Goal: Task Accomplishment & Management: Use online tool/utility

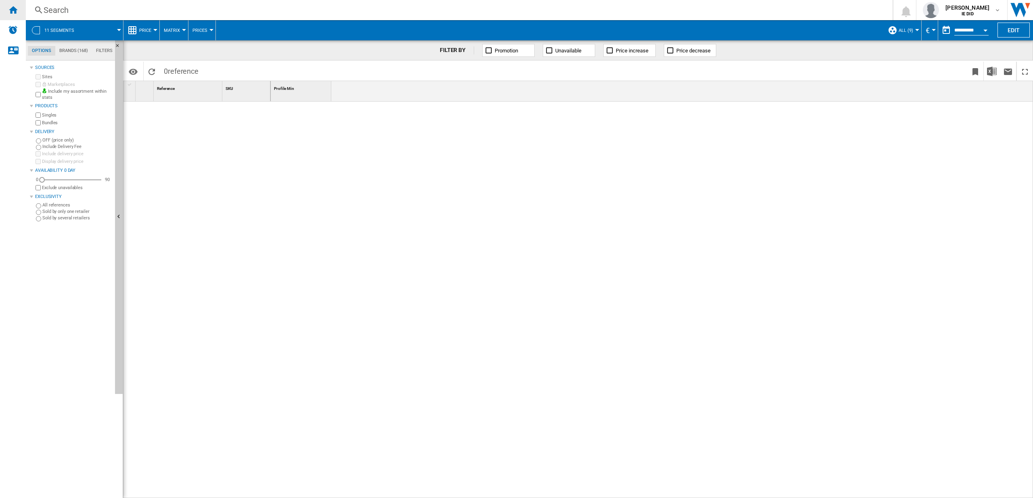
click at [18, 10] on div "Home" at bounding box center [13, 10] width 26 height 20
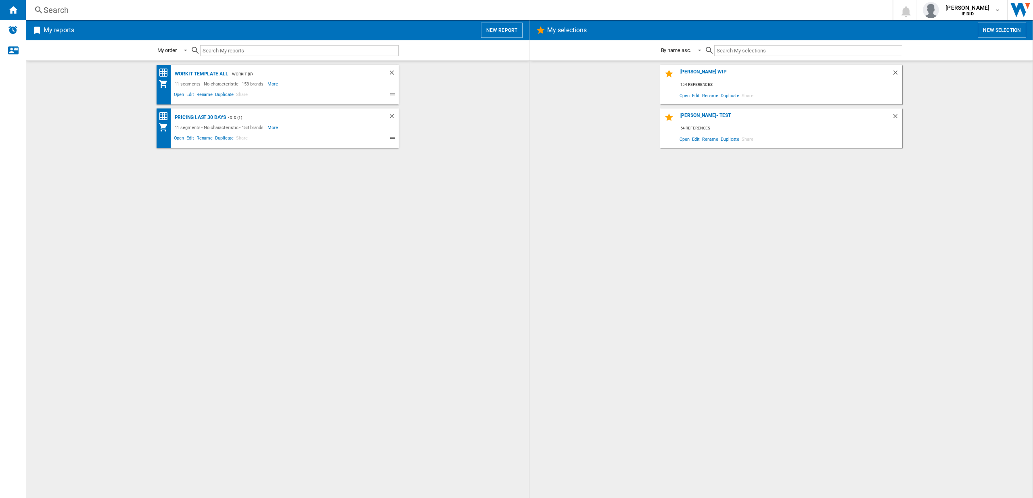
click at [496, 27] on button "New report" at bounding box center [502, 30] width 42 height 15
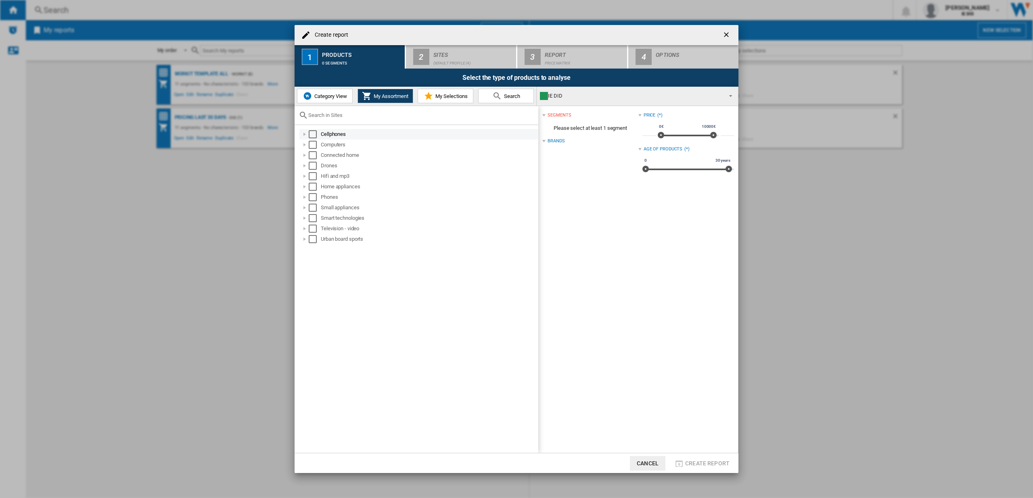
click at [310, 132] on div "Select" at bounding box center [313, 134] width 8 height 8
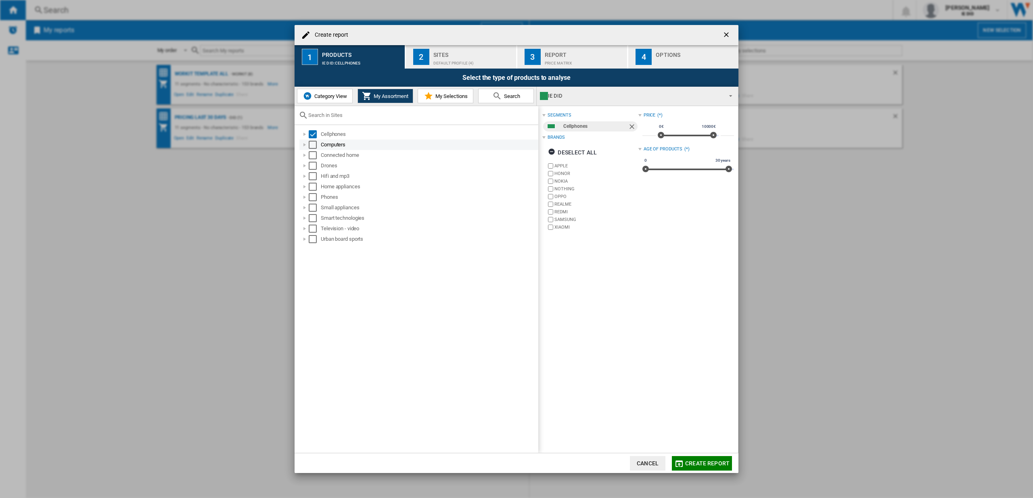
click at [310, 144] on div "Select" at bounding box center [313, 145] width 8 height 8
click at [312, 153] on div "Select" at bounding box center [313, 155] width 8 height 8
click at [310, 163] on div "Select" at bounding box center [313, 166] width 8 height 8
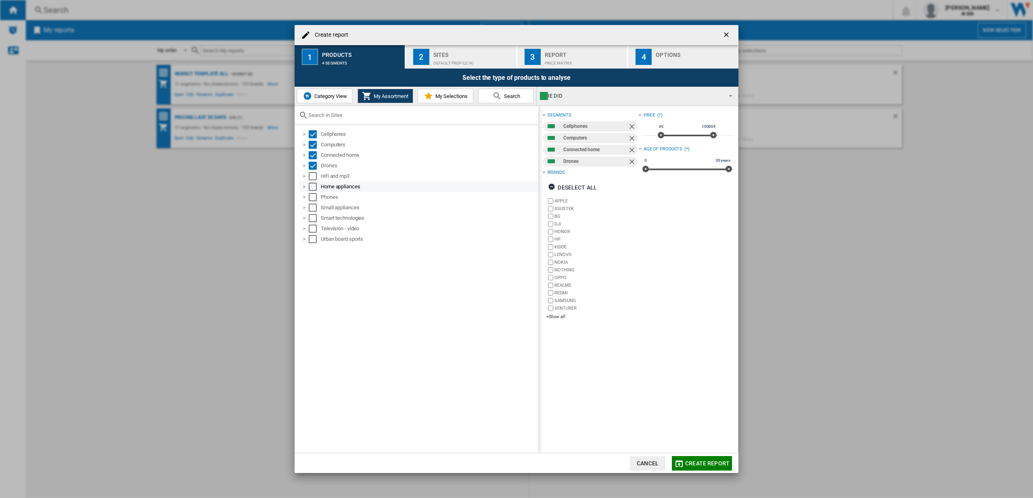
drag, startPoint x: 314, startPoint y: 174, endPoint x: 312, endPoint y: 182, distance: 7.4
click at [314, 174] on div "Select" at bounding box center [313, 176] width 8 height 8
click at [312, 187] on div "Select" at bounding box center [313, 187] width 8 height 8
click at [311, 195] on div "Select" at bounding box center [313, 197] width 8 height 8
drag, startPoint x: 312, startPoint y: 207, endPoint x: 312, endPoint y: 217, distance: 10.5
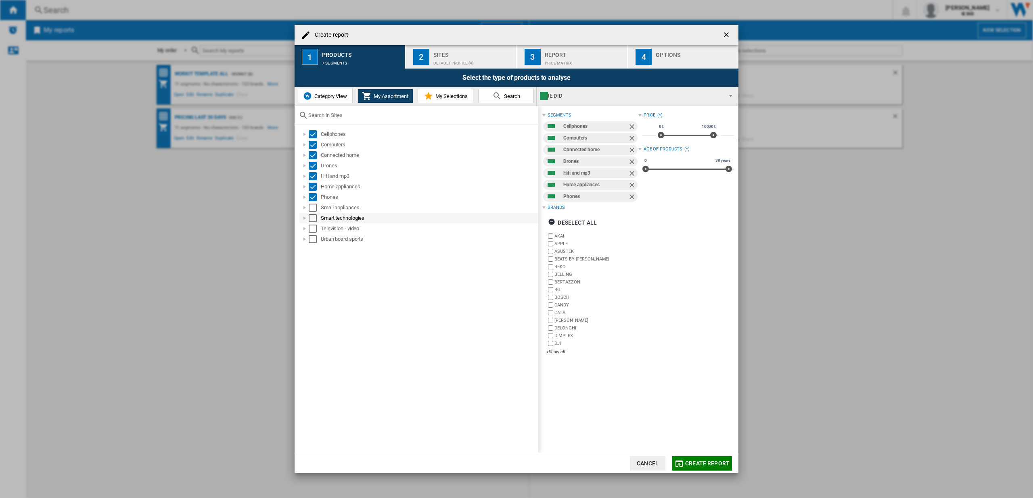
click at [312, 207] on div "Select" at bounding box center [313, 208] width 8 height 8
drag, startPoint x: 312, startPoint y: 218, endPoint x: 310, endPoint y: 232, distance: 14.2
click at [312, 218] on div "Select" at bounding box center [313, 218] width 8 height 8
click at [313, 228] on div "Select" at bounding box center [313, 229] width 8 height 8
click at [314, 241] on div "Select" at bounding box center [313, 239] width 8 height 8
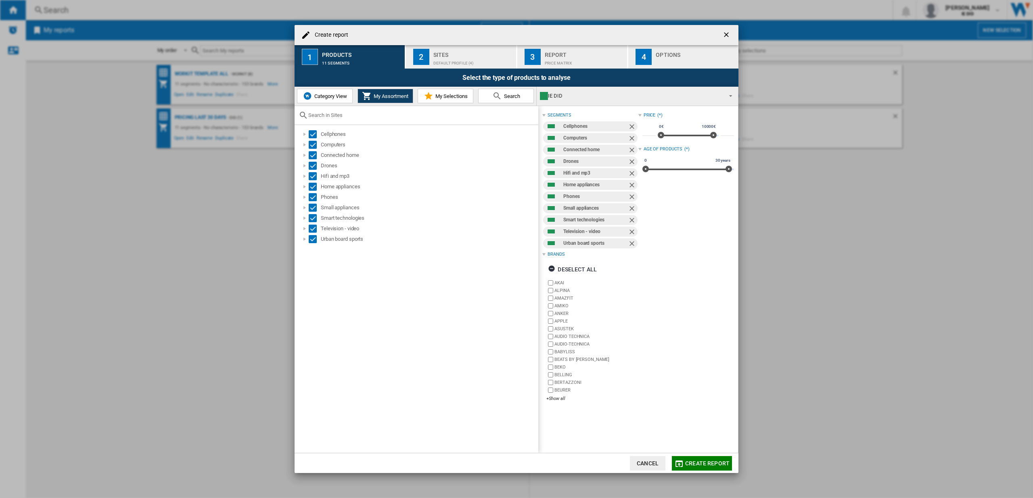
click at [475, 58] on div "Default profile (4)" at bounding box center [472, 61] width 79 height 8
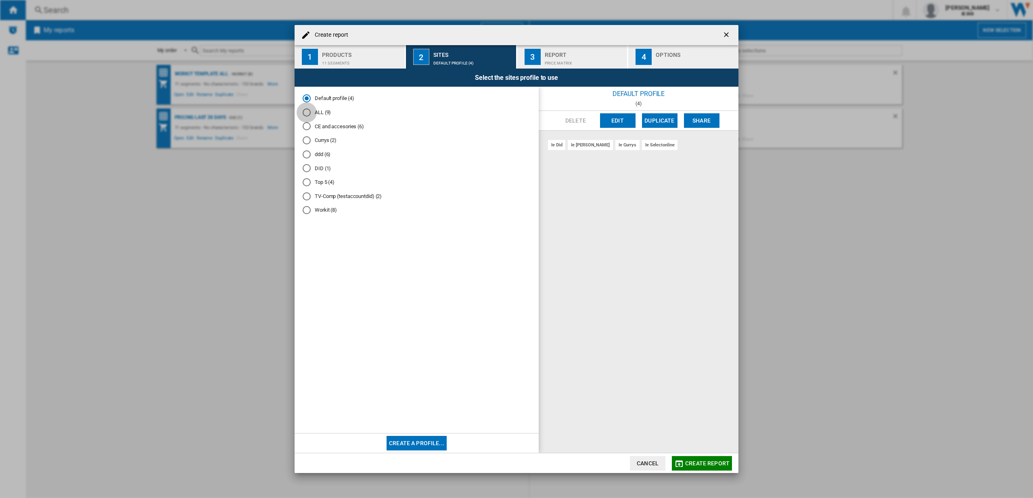
click at [310, 113] on div "ALL (9)" at bounding box center [307, 113] width 8 height 8
click at [714, 464] on span "Create report" at bounding box center [707, 463] width 44 height 6
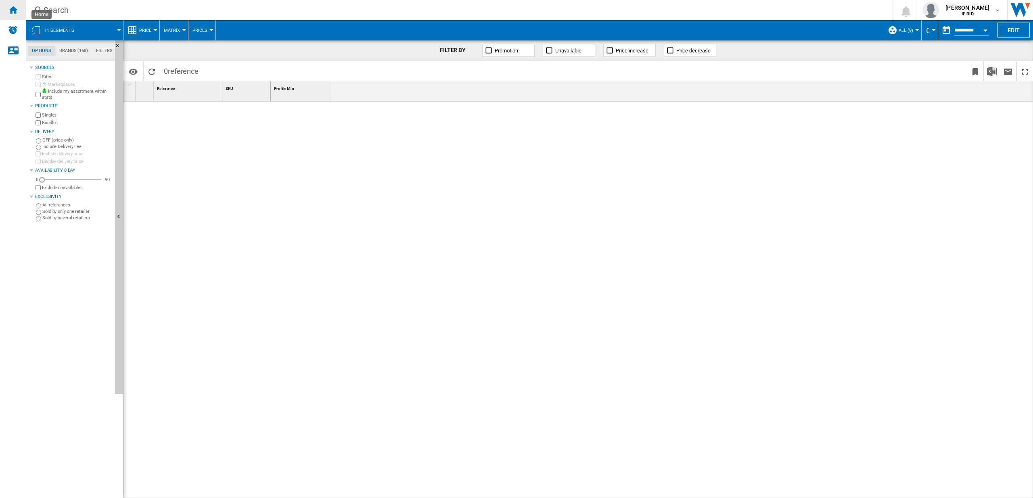
click at [17, 10] on ng-md-icon "Home" at bounding box center [13, 10] width 10 height 10
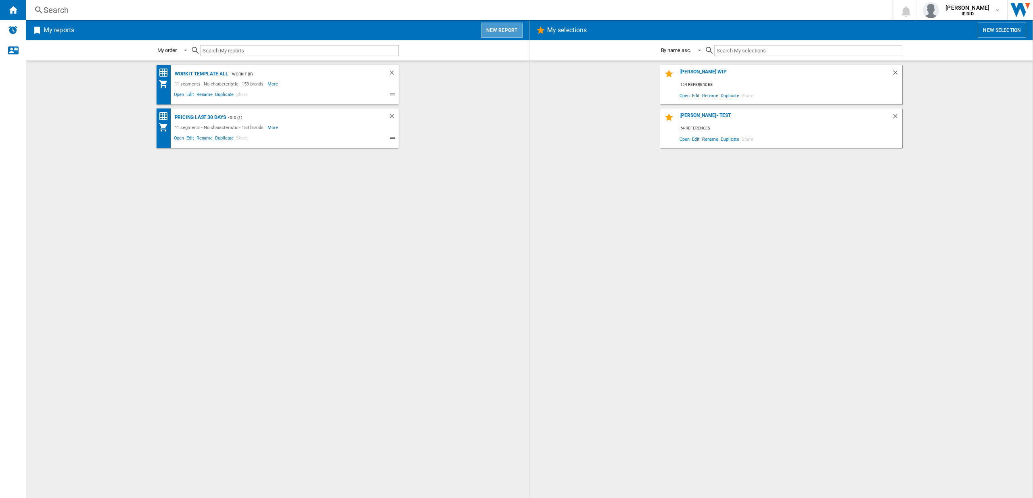
click at [502, 31] on button "New report" at bounding box center [502, 30] width 42 height 15
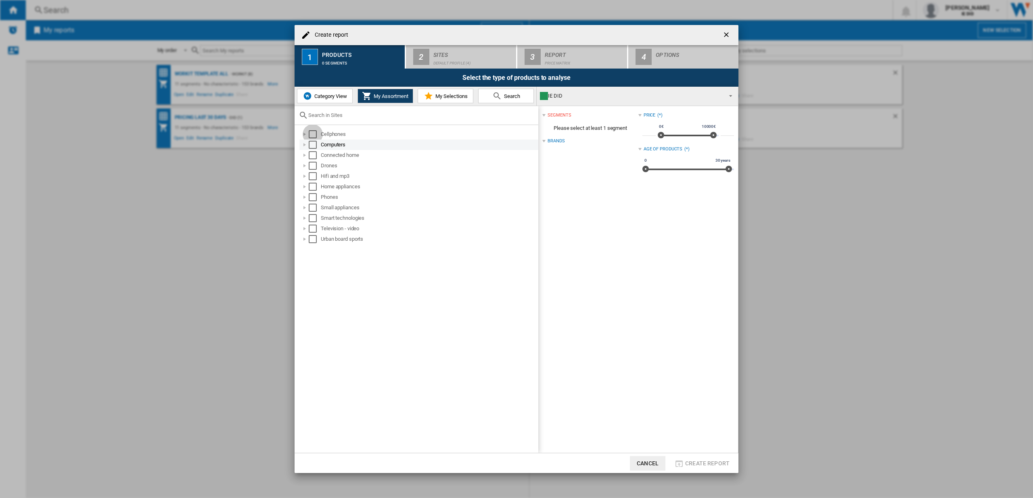
drag, startPoint x: 315, startPoint y: 134, endPoint x: 312, endPoint y: 145, distance: 11.9
click at [315, 134] on div "Select" at bounding box center [313, 134] width 8 height 8
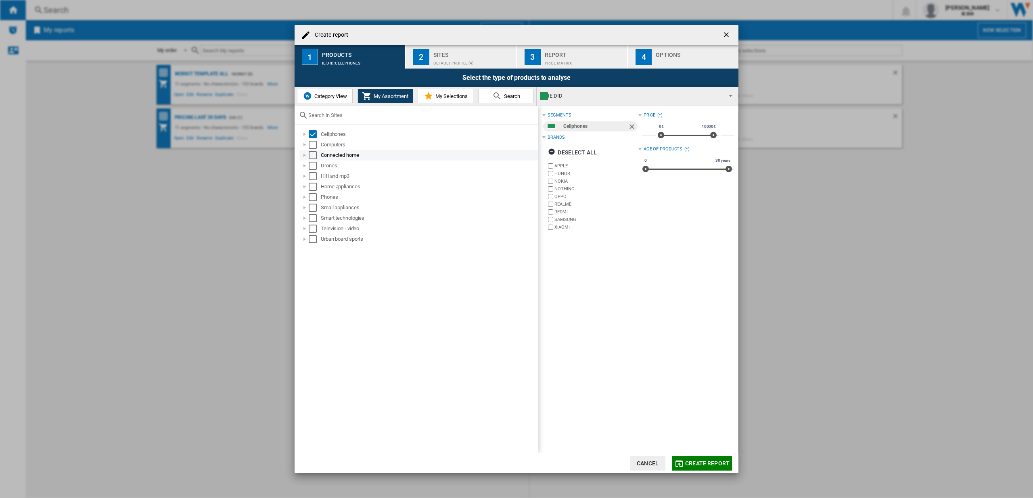
drag, startPoint x: 312, startPoint y: 145, endPoint x: 312, endPoint y: 154, distance: 8.5
click at [312, 145] on div "Select" at bounding box center [313, 145] width 8 height 8
drag, startPoint x: 312, startPoint y: 160, endPoint x: 313, endPoint y: 171, distance: 11.3
click at [312, 160] on div "Connected home" at bounding box center [418, 155] width 239 height 10
click at [313, 170] on ol "Cellphones Computers Connected home Drones Hifi and mp3 Home appliances Phones …" at bounding box center [419, 186] width 240 height 115
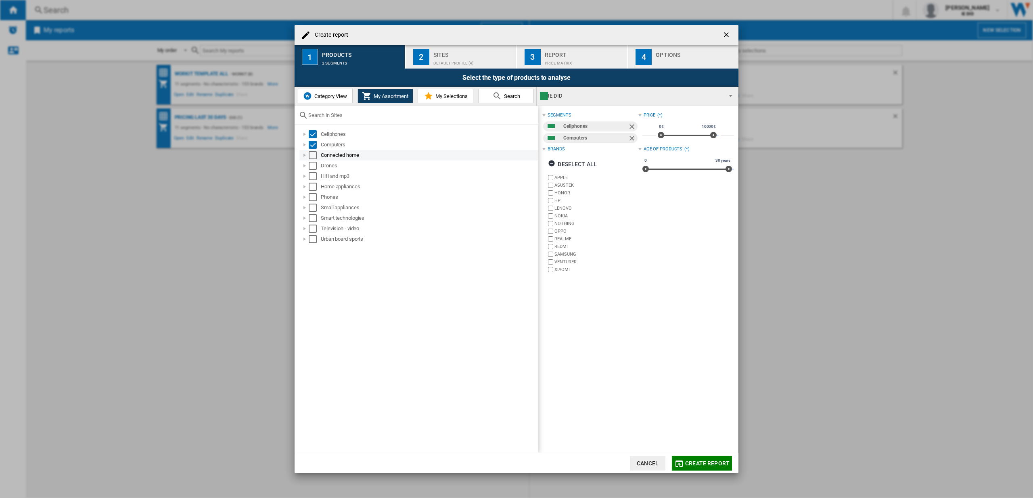
drag, startPoint x: 313, startPoint y: 160, endPoint x: 313, endPoint y: 156, distance: 4.5
click at [313, 159] on ol "Cellphones Computers Connected home Drones Hifi and mp3 Home appliances Phones …" at bounding box center [419, 186] width 240 height 115
click at [313, 155] on div "Select" at bounding box center [313, 155] width 8 height 8
click at [313, 165] on div "Select" at bounding box center [313, 166] width 8 height 8
click at [314, 173] on div "Select" at bounding box center [313, 176] width 8 height 8
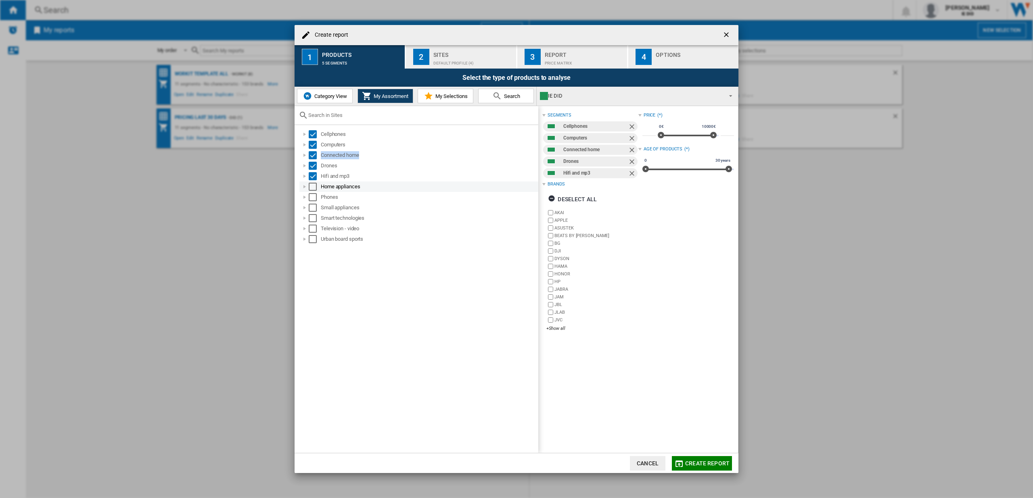
click at [314, 186] on div "Select" at bounding box center [313, 187] width 8 height 8
click at [316, 198] on div "Select" at bounding box center [313, 197] width 8 height 8
click at [315, 209] on div "Select" at bounding box center [313, 208] width 8 height 8
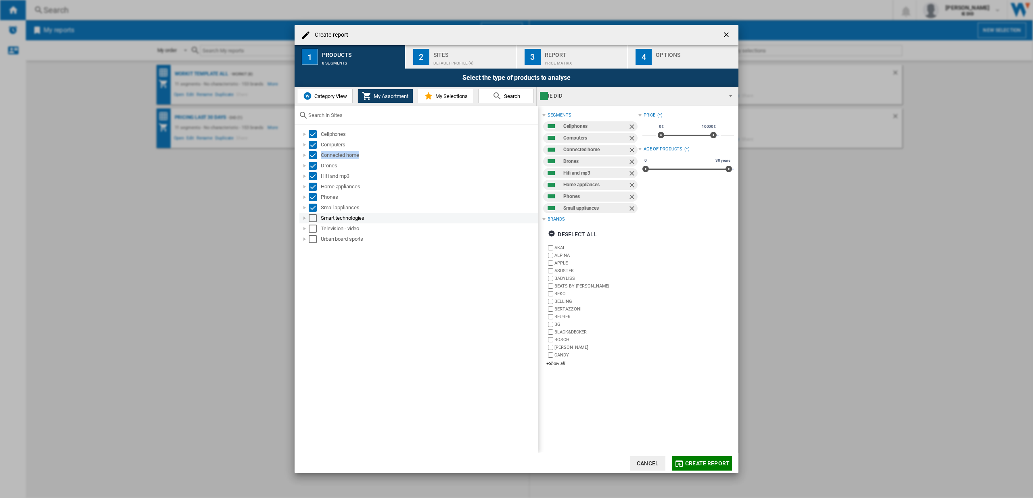
click at [312, 217] on div "Select" at bounding box center [313, 218] width 8 height 8
click at [316, 230] on div "Select" at bounding box center [313, 229] width 8 height 8
click at [316, 238] on div "Select" at bounding box center [313, 239] width 8 height 8
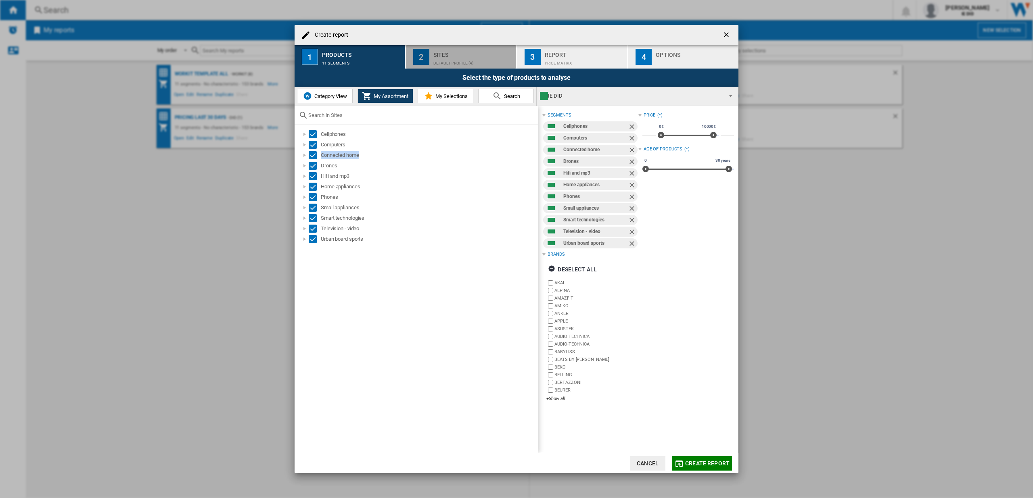
click at [452, 55] on div "Sites" at bounding box center [472, 52] width 79 height 8
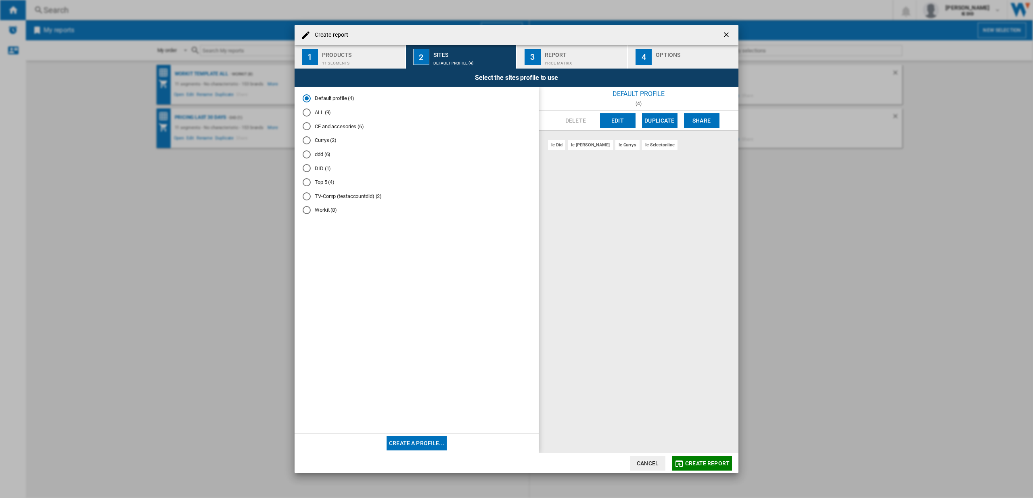
click at [311, 112] on md-radio-button "ALL (9)" at bounding box center [417, 113] width 228 height 8
click at [695, 462] on span "Create report" at bounding box center [707, 463] width 44 height 6
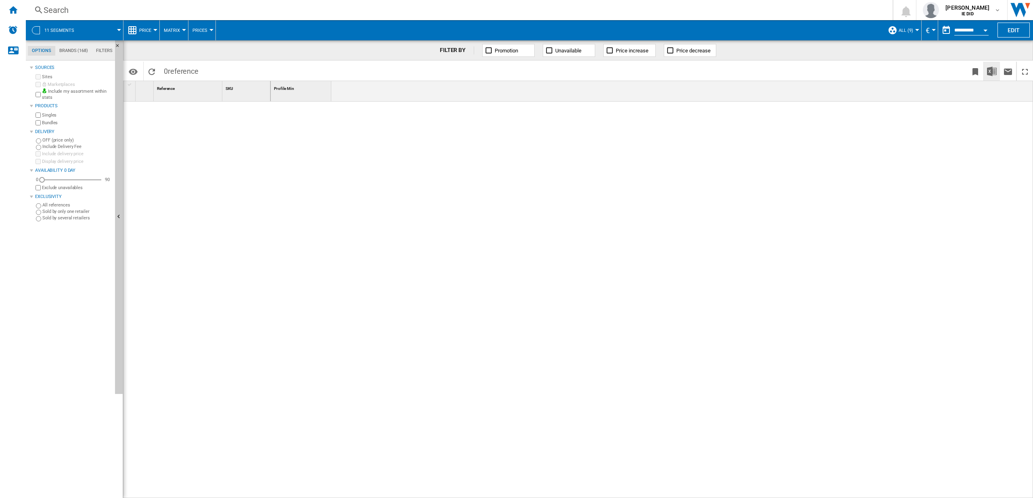
click at [992, 69] on img "Download in Excel" at bounding box center [992, 72] width 10 height 10
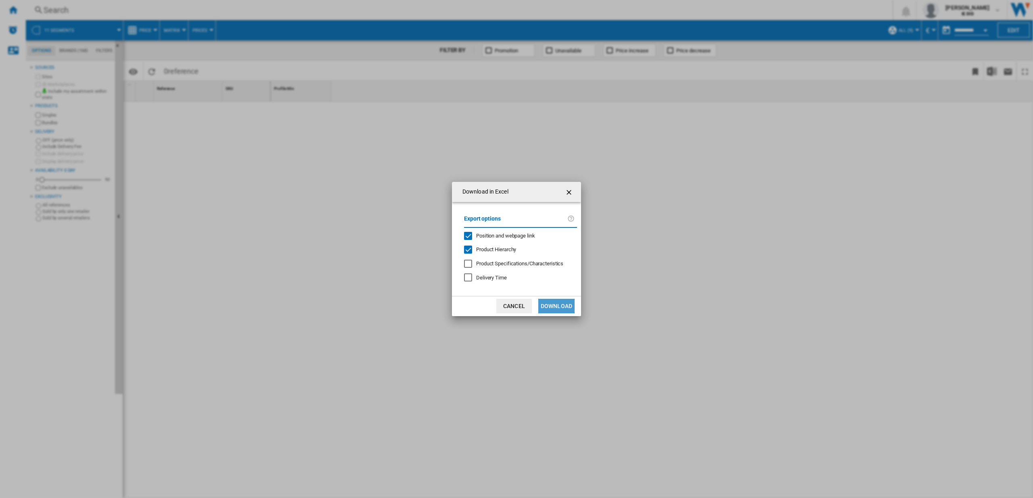
click at [569, 304] on button "Download" at bounding box center [556, 306] width 36 height 15
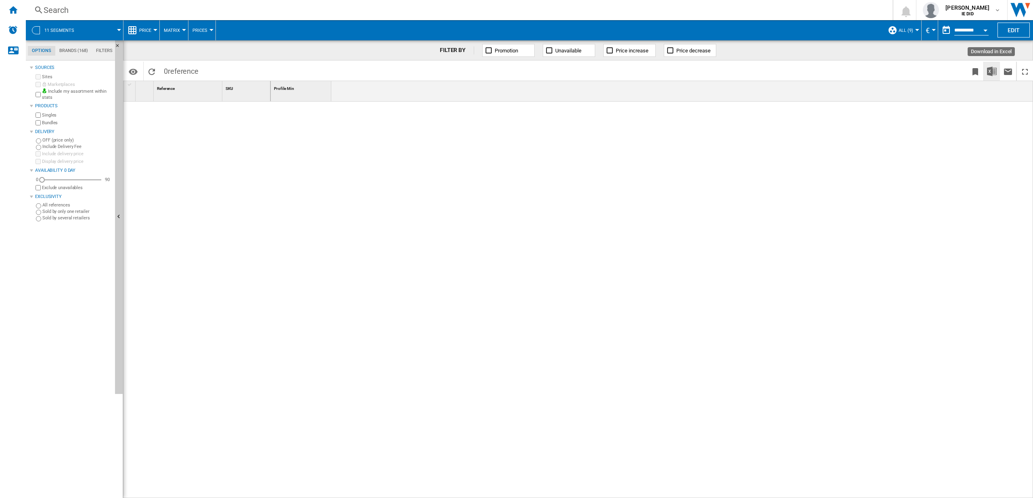
click at [987, 73] on img "Download in Excel" at bounding box center [992, 72] width 10 height 10
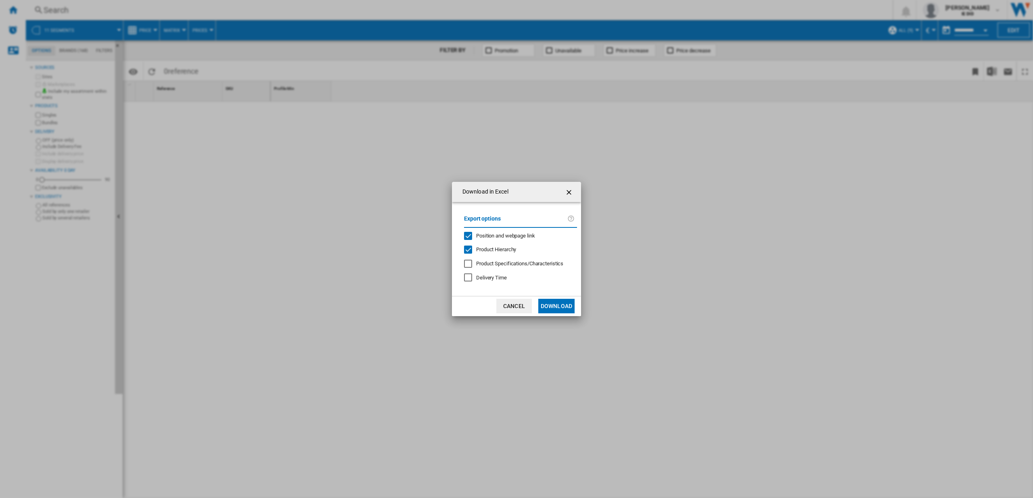
drag, startPoint x: 526, startPoint y: 307, endPoint x: 458, endPoint y: 220, distance: 109.8
click at [526, 307] on button "Cancel" at bounding box center [514, 306] width 36 height 15
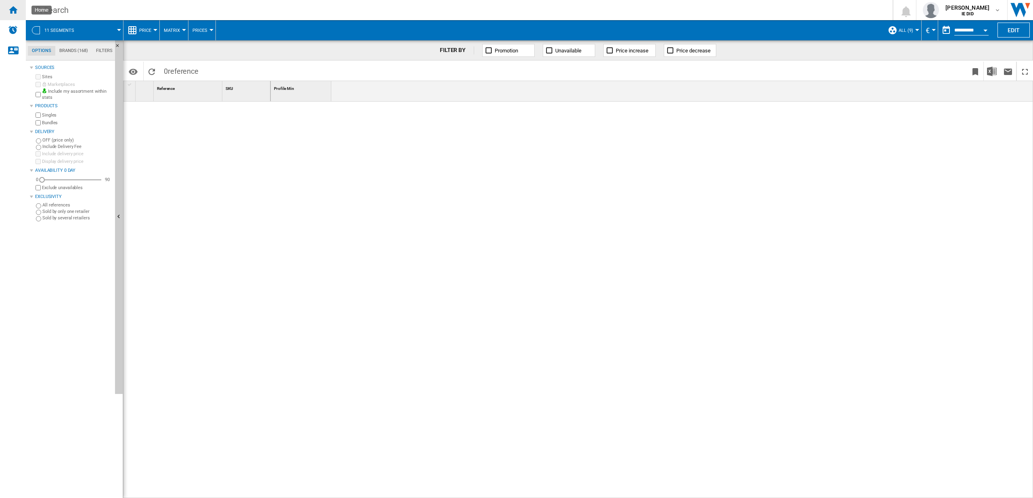
click at [12, 7] on ng-md-icon "Home" at bounding box center [13, 10] width 10 height 10
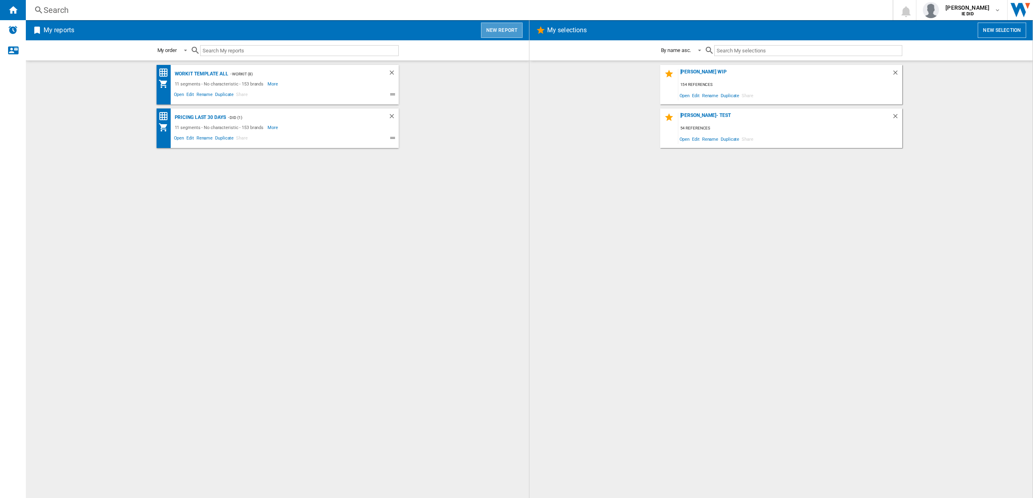
click at [516, 36] on button "New report" at bounding box center [502, 30] width 42 height 15
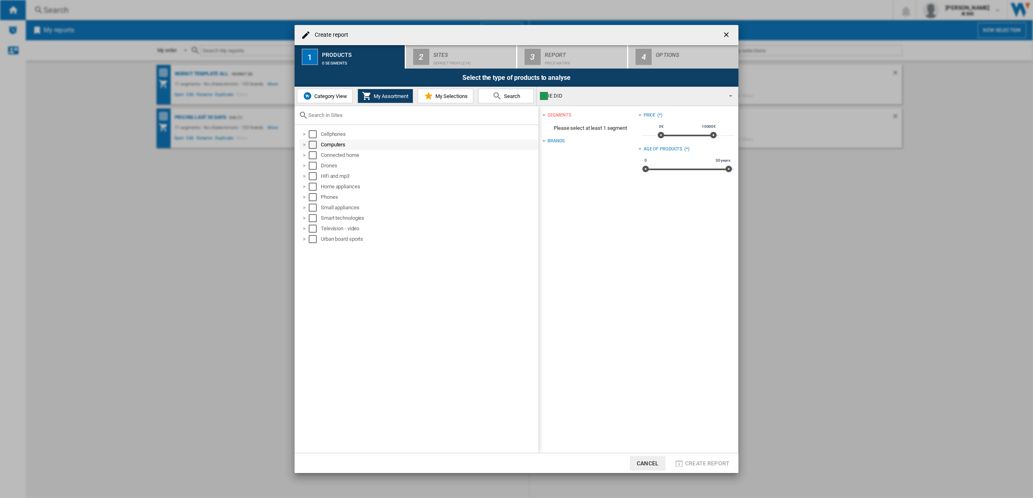
drag, startPoint x: 312, startPoint y: 138, endPoint x: 312, endPoint y: 142, distance: 4.4
click at [312, 138] on div "Select" at bounding box center [313, 134] width 8 height 8
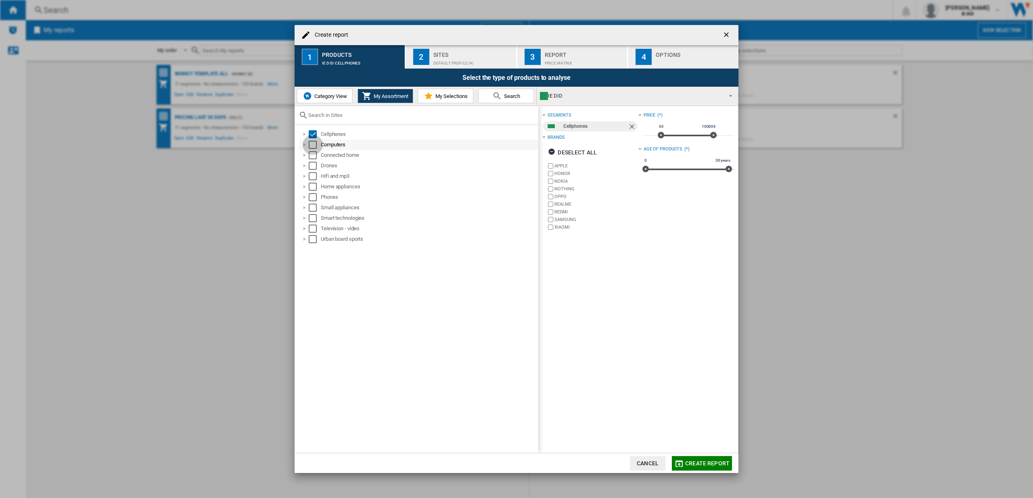
click at [312, 146] on div "Select" at bounding box center [313, 145] width 8 height 8
drag, startPoint x: 312, startPoint y: 155, endPoint x: 312, endPoint y: 161, distance: 5.6
click at [312, 155] on div "Select" at bounding box center [313, 155] width 8 height 8
drag, startPoint x: 312, startPoint y: 168, endPoint x: 311, endPoint y: 177, distance: 9.3
click at [312, 168] on div "Select" at bounding box center [313, 166] width 8 height 8
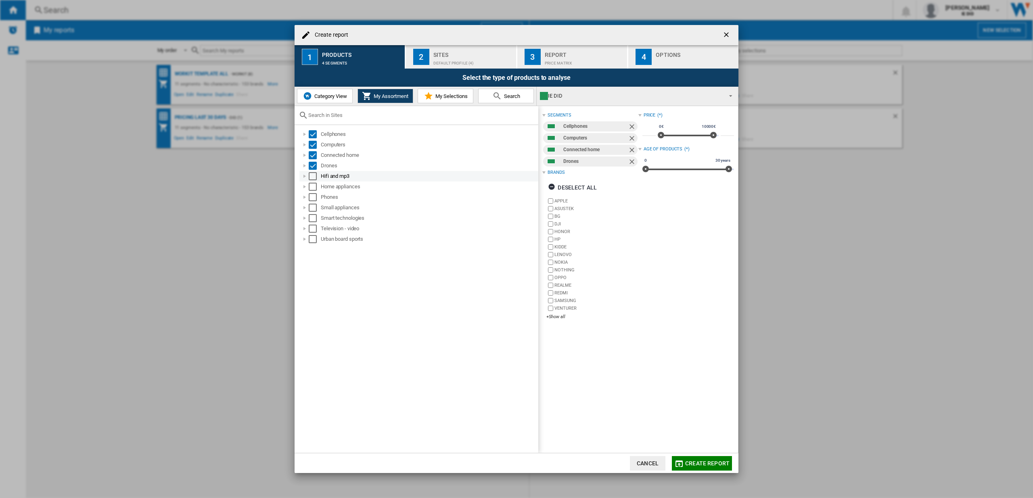
click at [311, 177] on div "Select" at bounding box center [313, 176] width 8 height 8
drag, startPoint x: 313, startPoint y: 186, endPoint x: 311, endPoint y: 191, distance: 6.0
click at [313, 186] on div "Select" at bounding box center [313, 187] width 8 height 8
drag, startPoint x: 310, startPoint y: 194, endPoint x: 310, endPoint y: 203, distance: 9.3
click at [310, 194] on div "Select" at bounding box center [313, 197] width 8 height 8
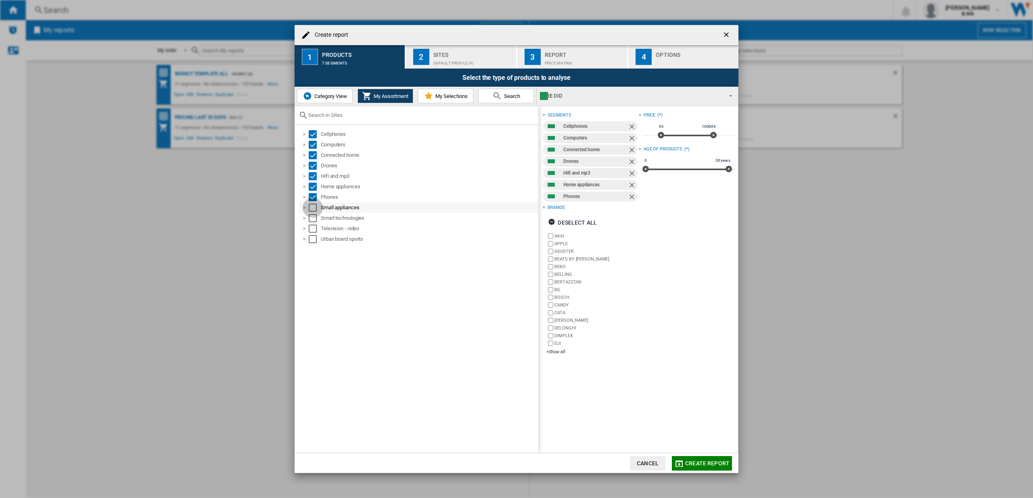
click at [310, 207] on div "Select" at bounding box center [313, 208] width 8 height 8
drag, startPoint x: 311, startPoint y: 219, endPoint x: 311, endPoint y: 223, distance: 4.1
click at [311, 219] on div "Select" at bounding box center [313, 218] width 8 height 8
drag, startPoint x: 312, startPoint y: 228, endPoint x: 312, endPoint y: 239, distance: 10.9
click at [312, 229] on div "Select" at bounding box center [313, 229] width 8 height 8
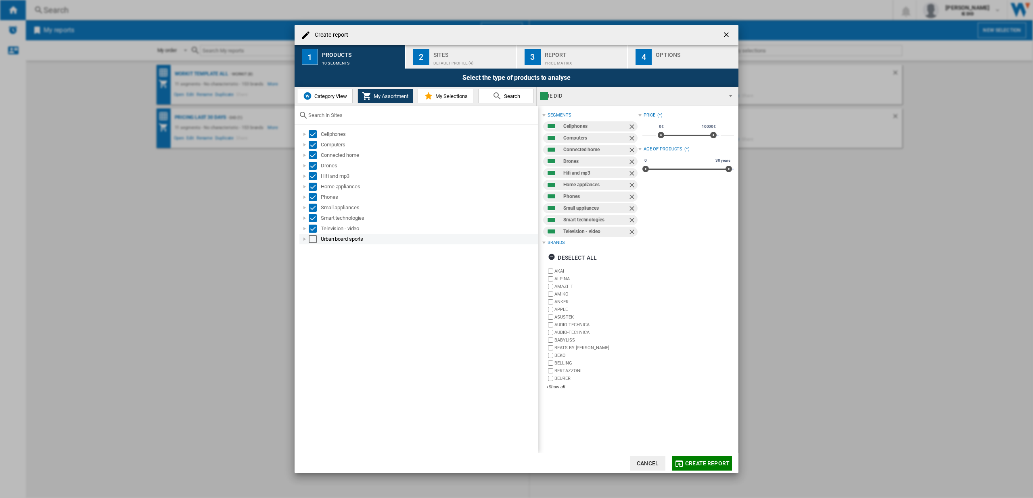
click at [314, 244] on div "Urban board sports" at bounding box center [418, 239] width 239 height 10
click at [314, 241] on div "Select" at bounding box center [313, 239] width 8 height 8
click at [473, 45] on button "2 Sites Default profile (4)" at bounding box center [461, 56] width 111 height 23
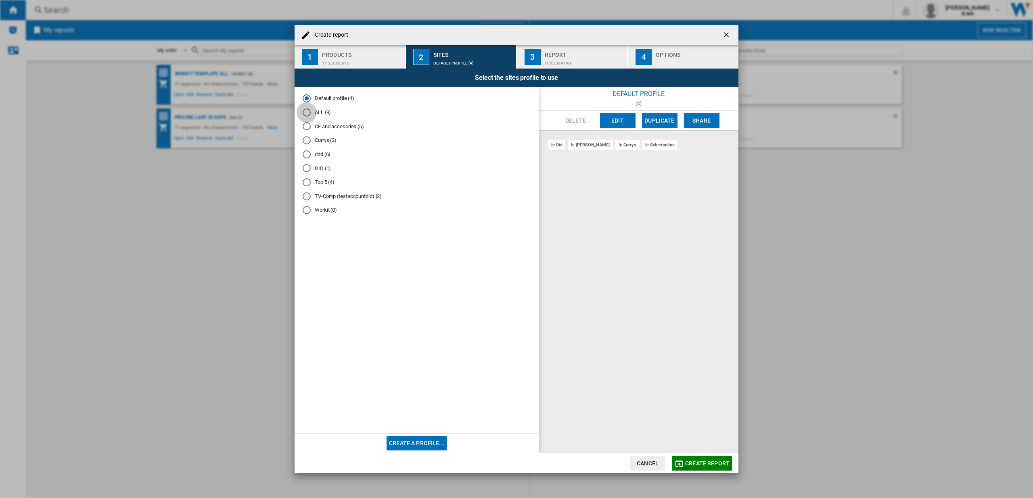
click at [310, 112] on div "ALL (9)" at bounding box center [307, 113] width 8 height 8
click at [701, 463] on span "Create report" at bounding box center [707, 463] width 44 height 6
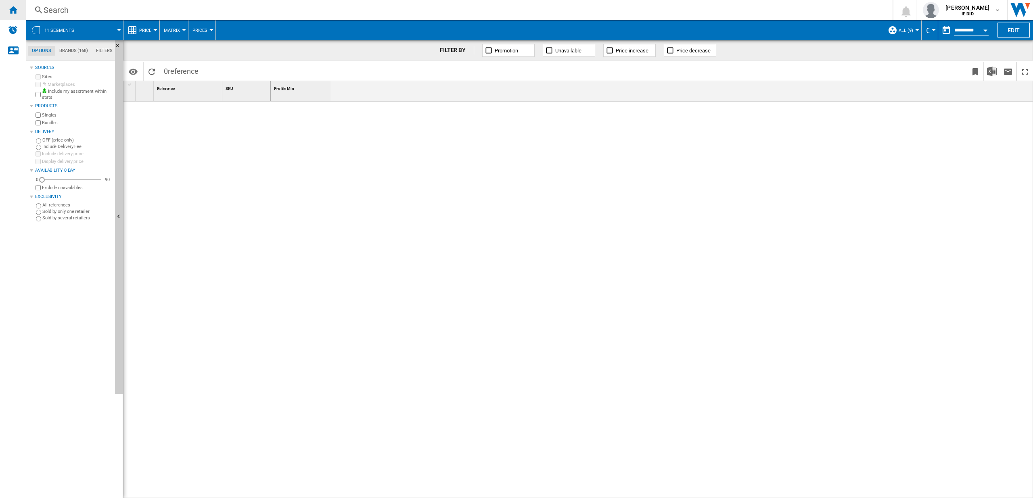
click at [12, 8] on ng-md-icon "Home" at bounding box center [13, 10] width 10 height 10
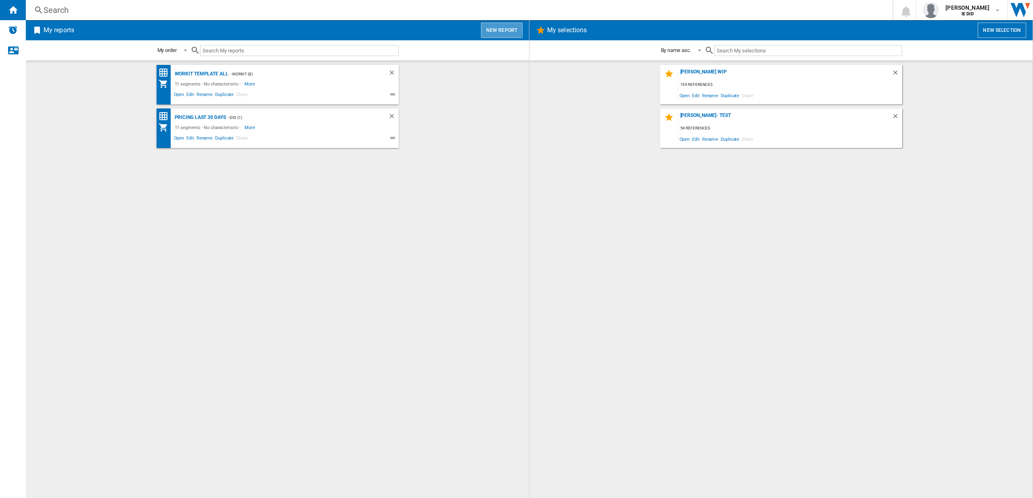
click at [493, 29] on button "New report" at bounding box center [502, 30] width 42 height 15
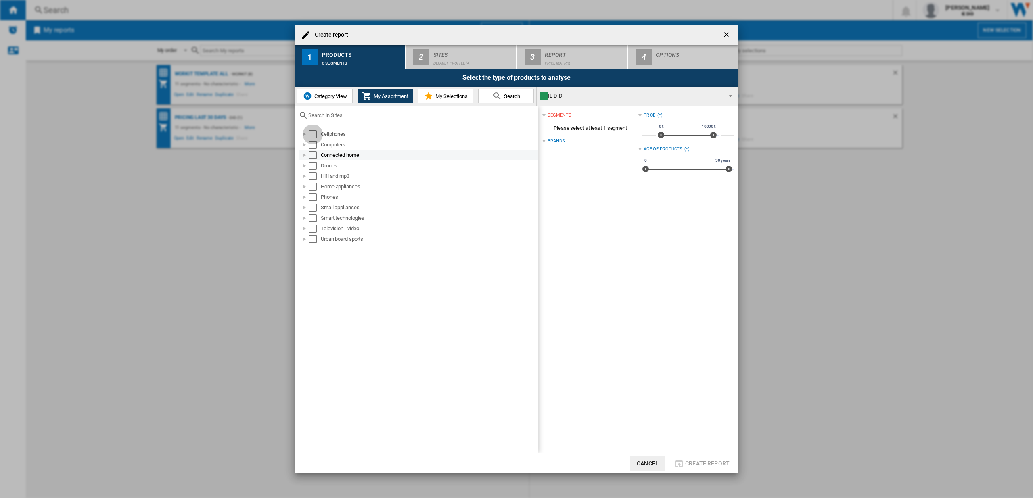
drag, startPoint x: 314, startPoint y: 135, endPoint x: 314, endPoint y: 152, distance: 17.4
click at [314, 135] on div "Select" at bounding box center [313, 134] width 8 height 8
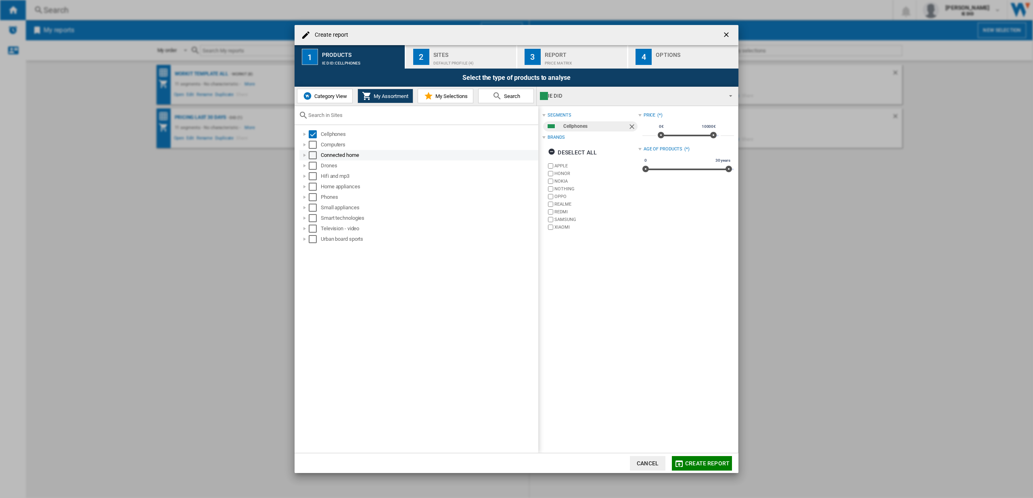
drag, startPoint x: 314, startPoint y: 147, endPoint x: 318, endPoint y: 158, distance: 11.0
click at [314, 147] on div "Select" at bounding box center [313, 145] width 8 height 8
click at [317, 158] on md-checkbox "Select" at bounding box center [315, 155] width 12 height 8
drag, startPoint x: 313, startPoint y: 169, endPoint x: 312, endPoint y: 174, distance: 4.6
click at [313, 169] on div "Select" at bounding box center [313, 166] width 8 height 8
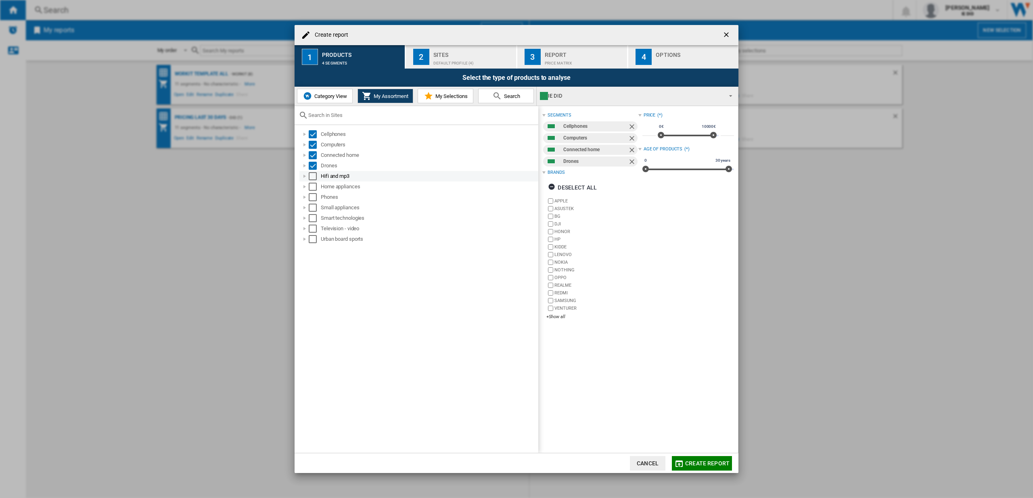
click at [312, 180] on div "Hifi and mp3" at bounding box center [418, 176] width 239 height 10
click at [313, 190] on div "Select" at bounding box center [313, 187] width 8 height 8
click at [312, 180] on div "Select" at bounding box center [313, 176] width 8 height 8
click at [314, 201] on div "Select" at bounding box center [313, 197] width 8 height 8
drag, startPoint x: 313, startPoint y: 207, endPoint x: 317, endPoint y: 217, distance: 10.9
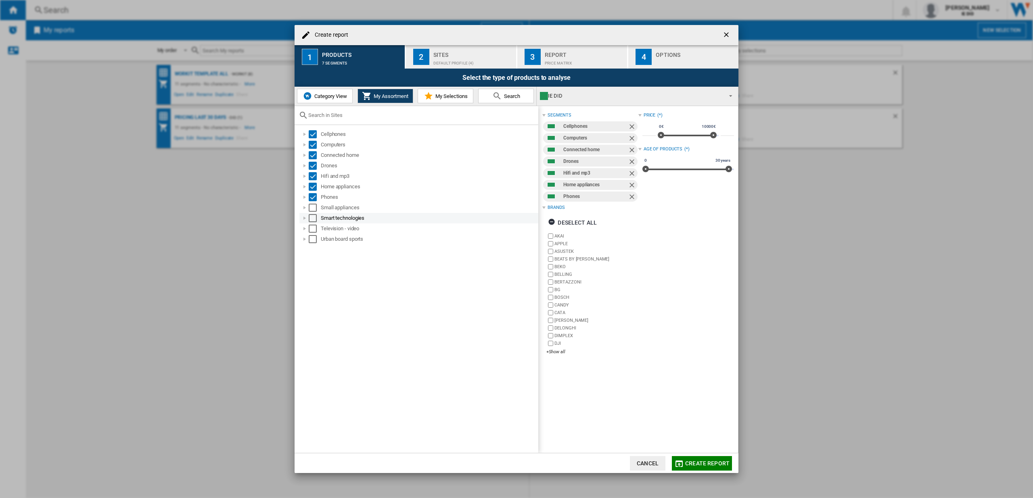
click at [313, 207] on div "Select" at bounding box center [313, 208] width 8 height 8
drag, startPoint x: 315, startPoint y: 218, endPoint x: 310, endPoint y: 232, distance: 15.1
click at [315, 218] on div "Select" at bounding box center [313, 218] width 8 height 8
click at [312, 233] on div "Television - video" at bounding box center [418, 229] width 239 height 10
click at [313, 238] on div "Select" at bounding box center [313, 239] width 8 height 8
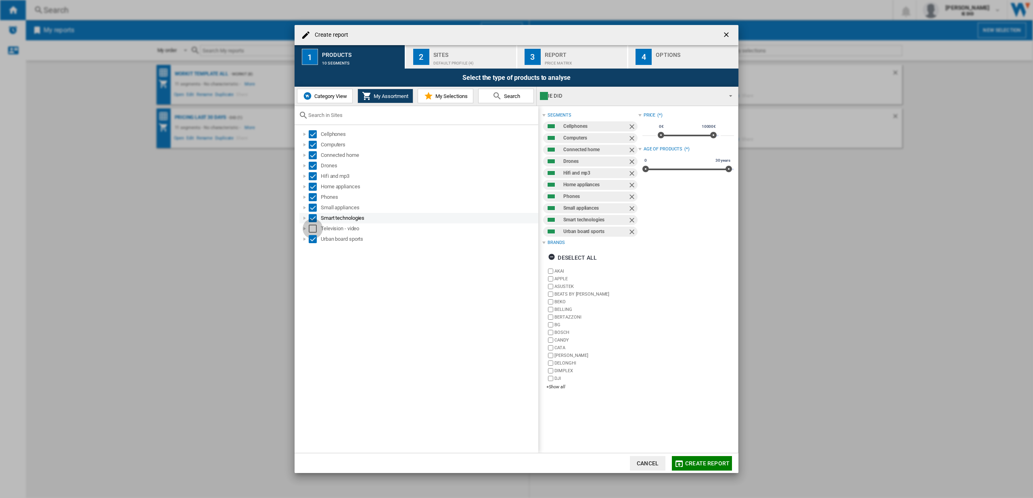
drag, startPoint x: 313, startPoint y: 229, endPoint x: 331, endPoint y: 217, distance: 21.5
click at [313, 229] on div "Select" at bounding box center [313, 229] width 8 height 8
click at [466, 57] on div "Default profile (4)" at bounding box center [472, 61] width 79 height 8
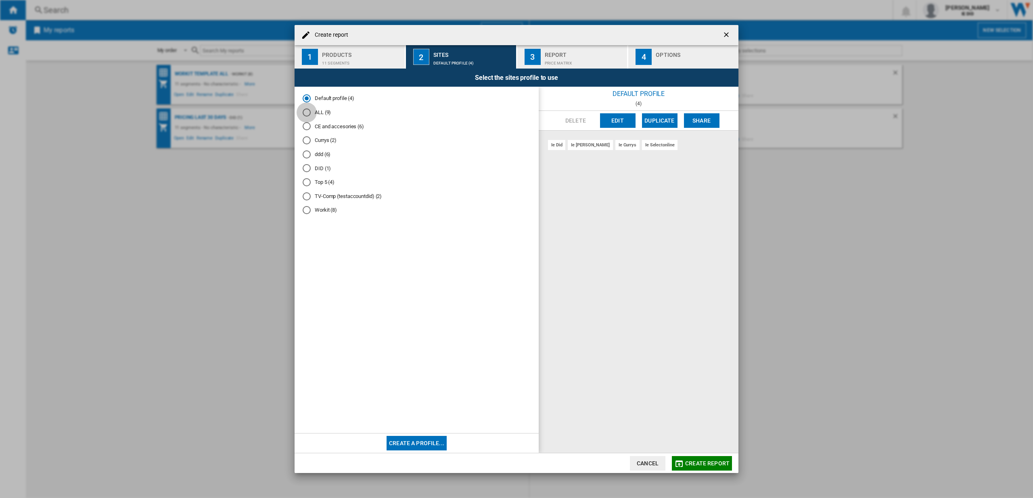
click at [307, 116] on div "ALL (9)" at bounding box center [307, 113] width 8 height 8
click at [694, 463] on span "Create report" at bounding box center [707, 463] width 44 height 6
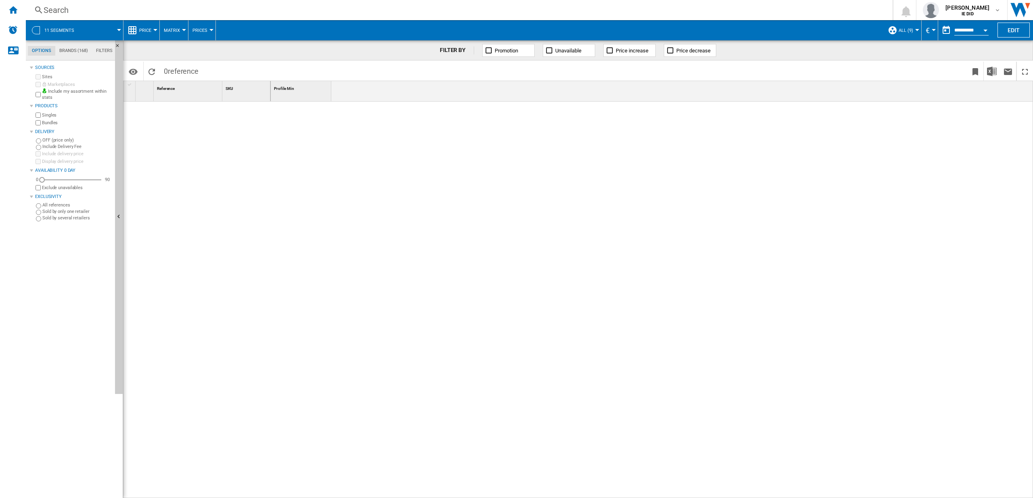
click at [917, 31] on div at bounding box center [917, 30] width 4 height 2
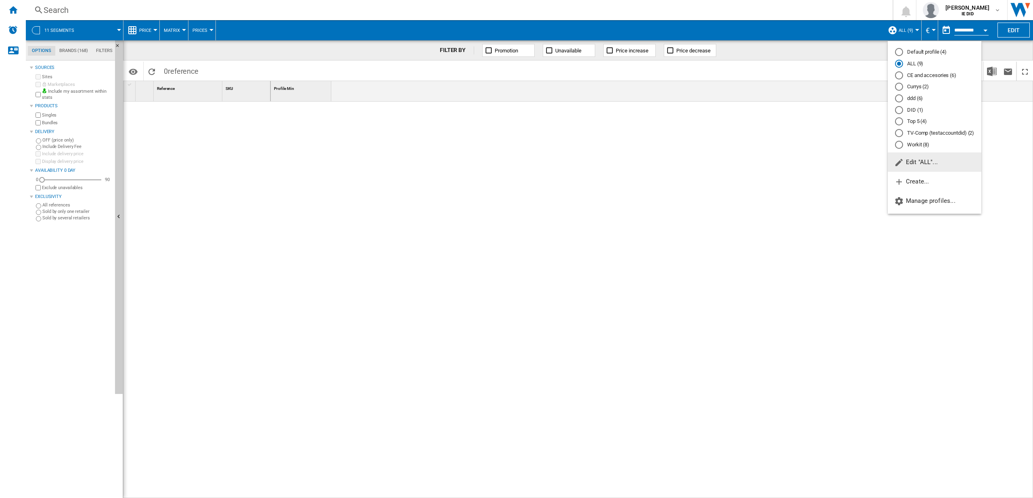
click at [807, 139] on md-backdrop at bounding box center [516, 249] width 1033 height 498
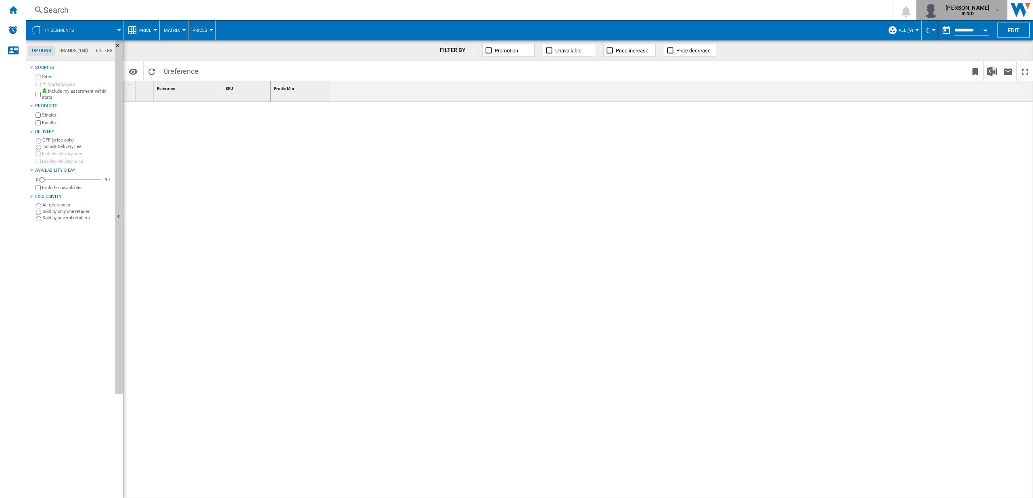
click at [994, 7] on md-icon "button" at bounding box center [997, 10] width 6 height 6
click at [958, 71] on button "Logout" at bounding box center [962, 71] width 77 height 16
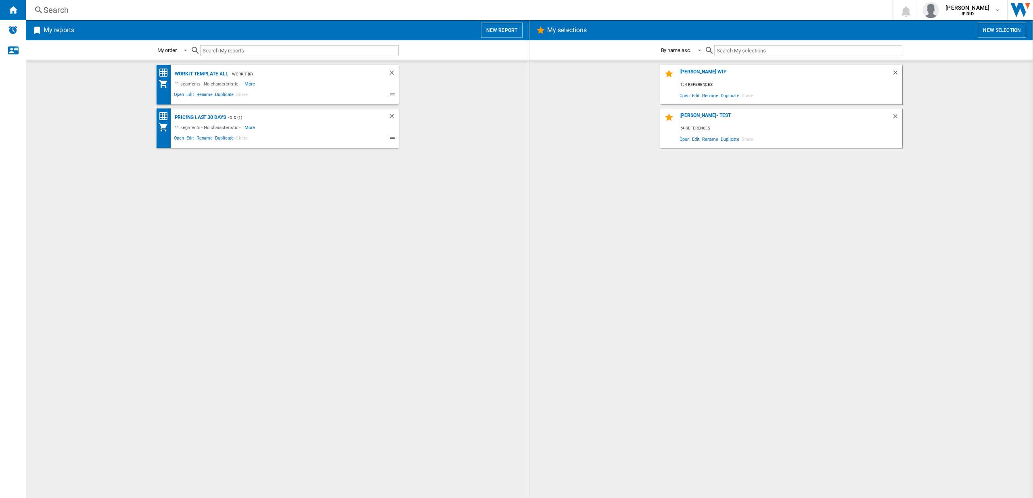
click at [512, 28] on button "New report" at bounding box center [502, 30] width 42 height 15
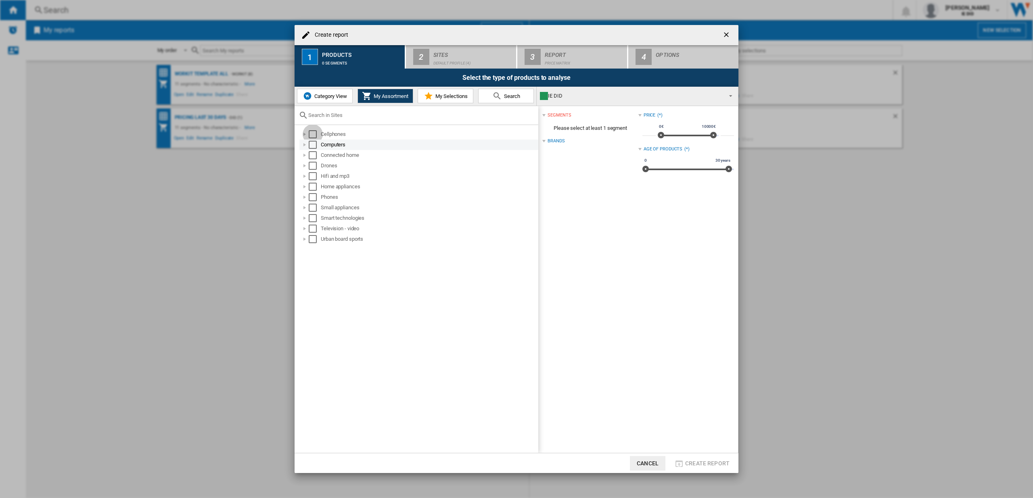
drag, startPoint x: 312, startPoint y: 131, endPoint x: 310, endPoint y: 146, distance: 15.0
click at [312, 131] on div "Select" at bounding box center [313, 134] width 8 height 8
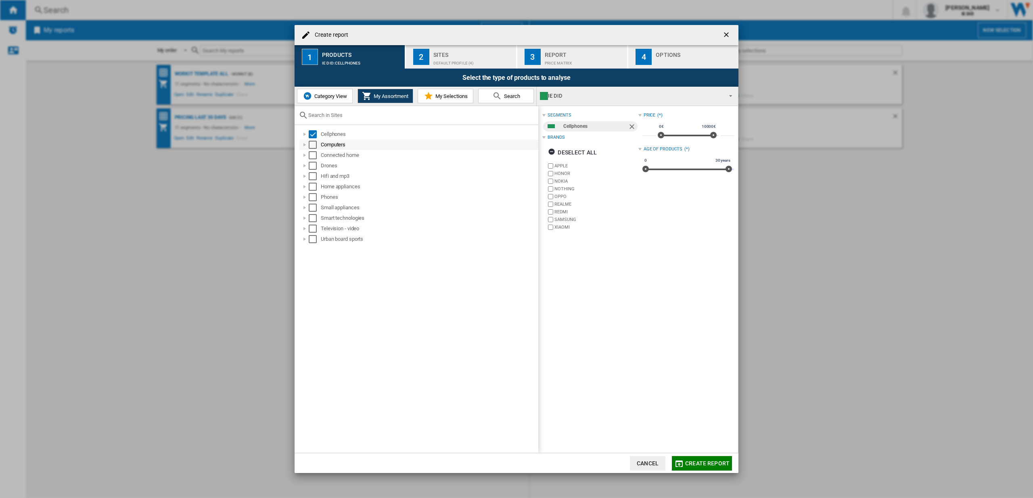
click at [310, 146] on div "Select" at bounding box center [313, 145] width 8 height 8
click at [311, 155] on div "Select" at bounding box center [313, 155] width 8 height 8
click at [312, 166] on div "Select" at bounding box center [313, 166] width 8 height 8
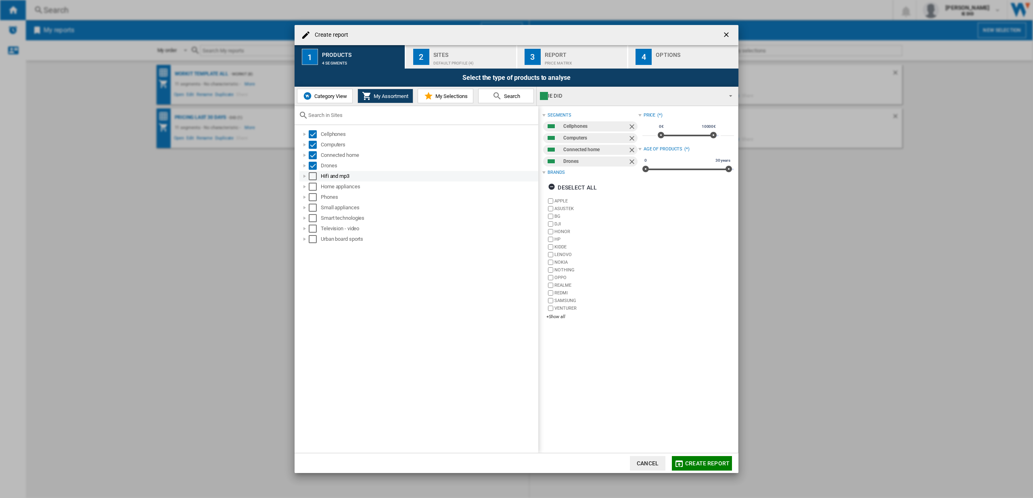
click at [312, 180] on div "Select" at bounding box center [313, 176] width 8 height 8
drag, startPoint x: 311, startPoint y: 188, endPoint x: 310, endPoint y: 197, distance: 8.9
click at [311, 188] on div "Select" at bounding box center [313, 187] width 8 height 8
click at [314, 198] on div "Select" at bounding box center [313, 197] width 8 height 8
drag, startPoint x: 313, startPoint y: 208, endPoint x: 314, endPoint y: 214, distance: 5.7
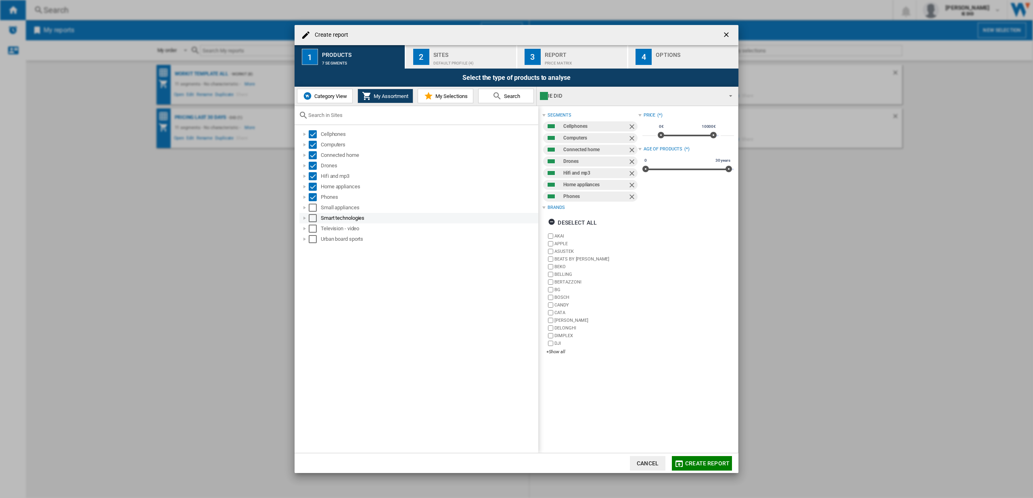
click at [313, 208] on div "Select" at bounding box center [313, 208] width 8 height 8
drag, startPoint x: 314, startPoint y: 217, endPoint x: 314, endPoint y: 223, distance: 6.1
click at [314, 217] on div "Select" at bounding box center [313, 218] width 8 height 8
drag, startPoint x: 316, startPoint y: 225, endPoint x: 317, endPoint y: 231, distance: 6.1
click at [316, 226] on div "Select" at bounding box center [313, 229] width 8 height 8
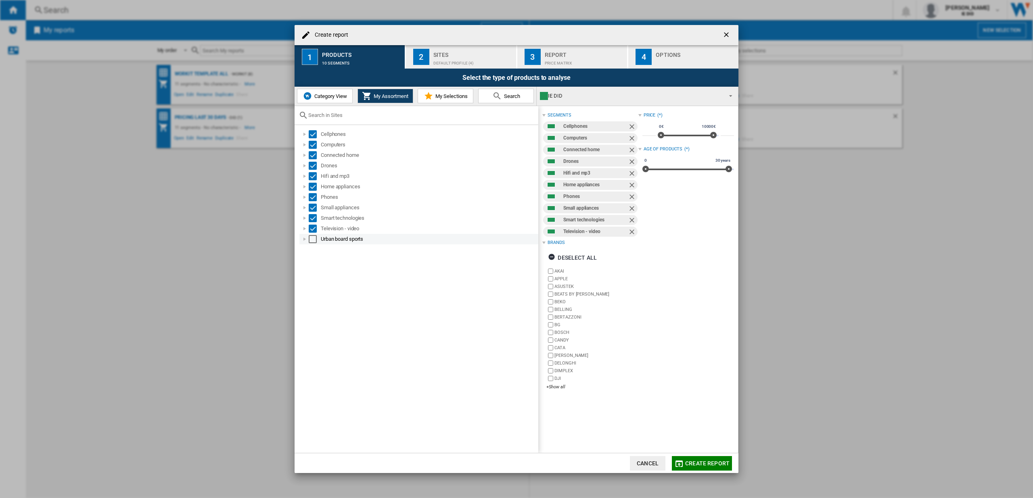
click at [316, 244] on div "Urban board sports" at bounding box center [418, 239] width 239 height 10
click at [316, 242] on div "Select" at bounding box center [313, 239] width 8 height 8
click at [476, 52] on div "Sites" at bounding box center [472, 52] width 79 height 8
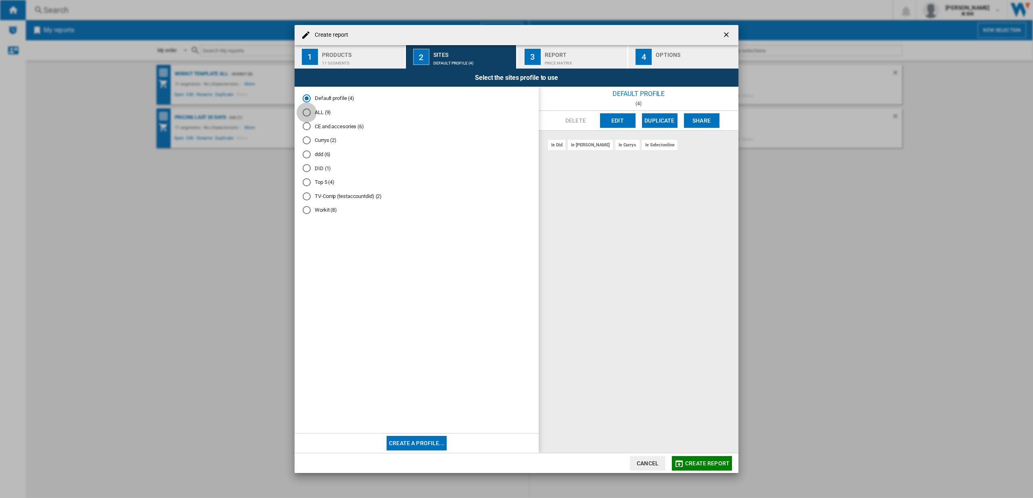
click at [307, 111] on div "ALL (9)" at bounding box center [307, 113] width 8 height 8
click at [702, 463] on span "Create report" at bounding box center [707, 463] width 44 height 6
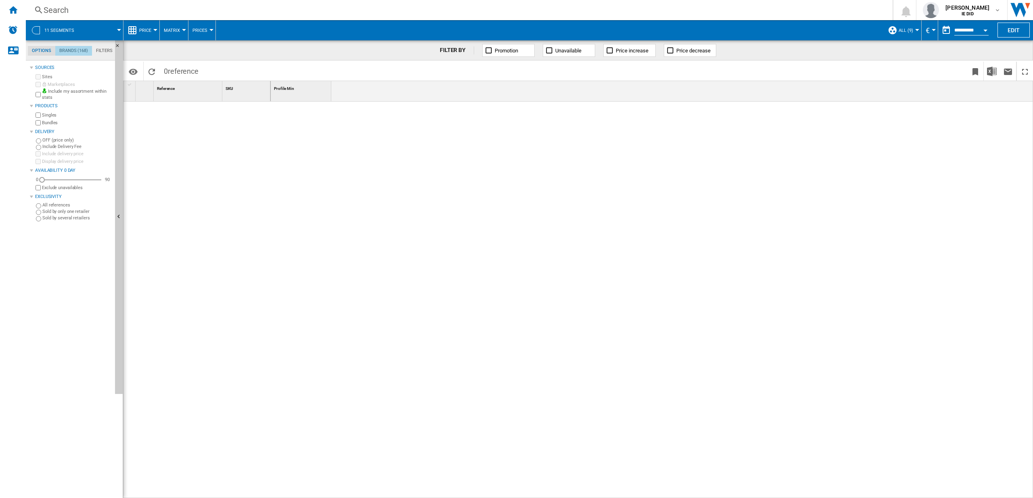
click at [73, 52] on md-tab-item "Brands (168)" at bounding box center [73, 51] width 37 height 10
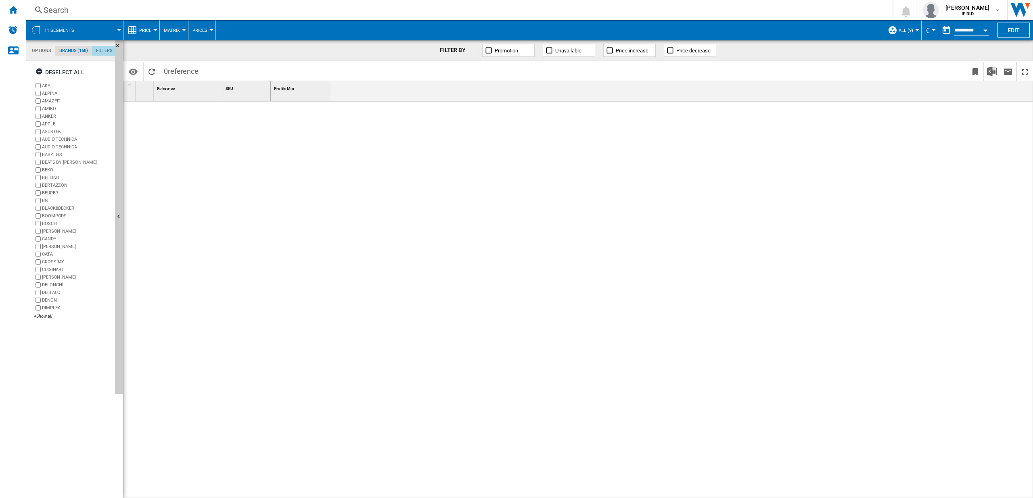
click at [100, 53] on md-tab-item "Filters" at bounding box center [104, 51] width 25 height 10
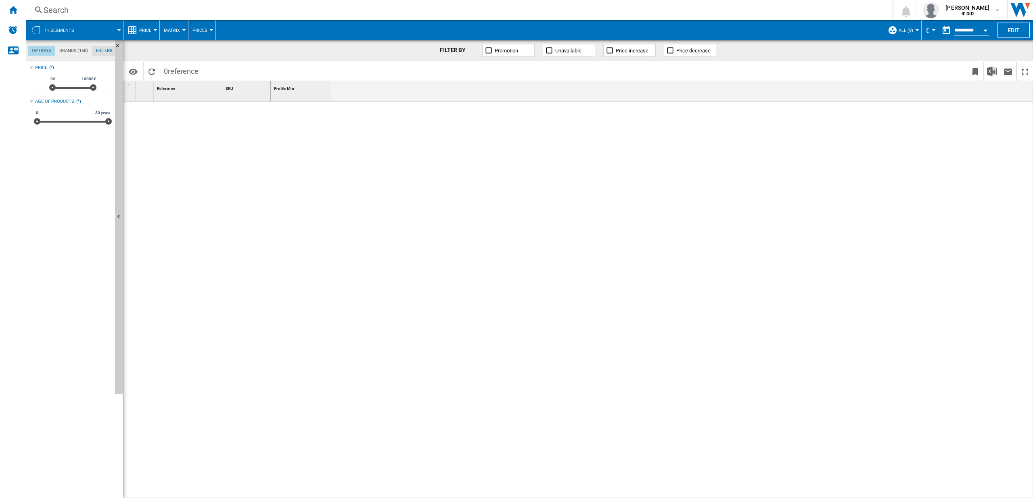
click at [38, 50] on md-tab-item "Options" at bounding box center [41, 51] width 27 height 10
click at [17, 10] on ng-md-icon "Home" at bounding box center [13, 10] width 10 height 10
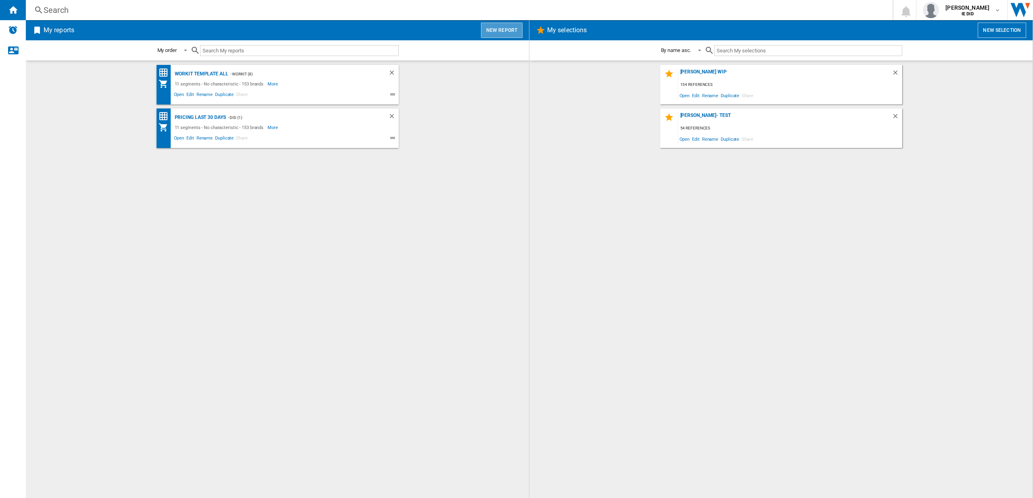
click at [512, 31] on button "New report" at bounding box center [502, 30] width 42 height 15
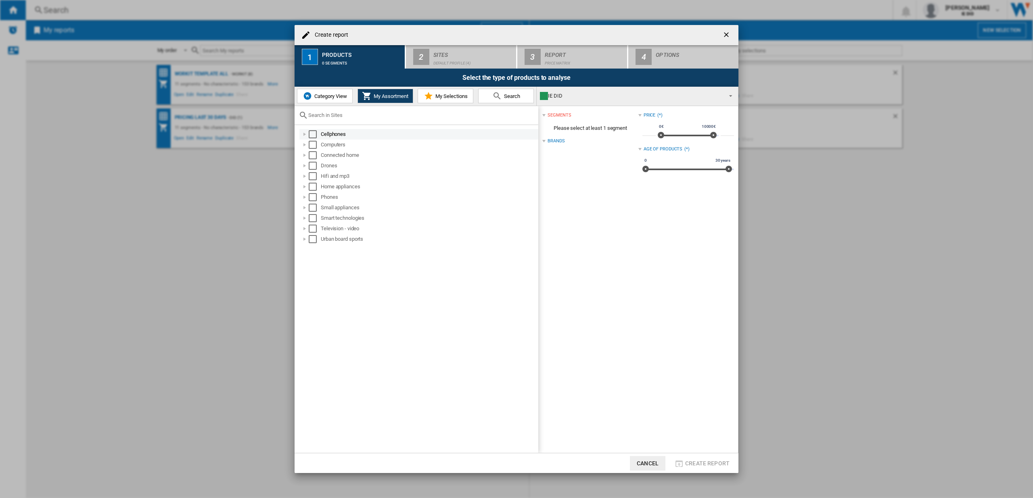
click at [315, 134] on div "Select" at bounding box center [313, 134] width 8 height 8
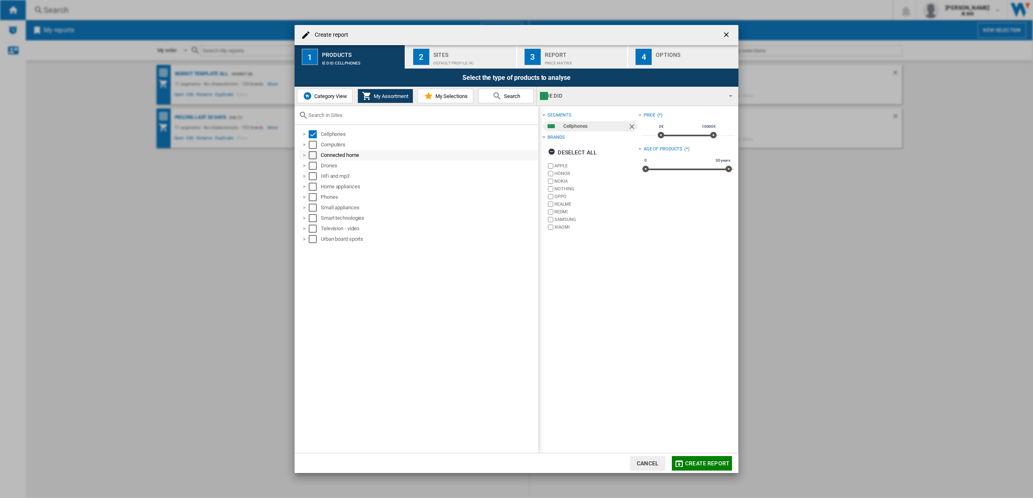
click at [315, 151] on div "Connected home" at bounding box center [418, 155] width 239 height 10
click at [312, 144] on div "Select" at bounding box center [313, 145] width 8 height 8
click at [316, 158] on div "Select" at bounding box center [313, 155] width 8 height 8
click at [316, 166] on div "Select" at bounding box center [313, 166] width 8 height 8
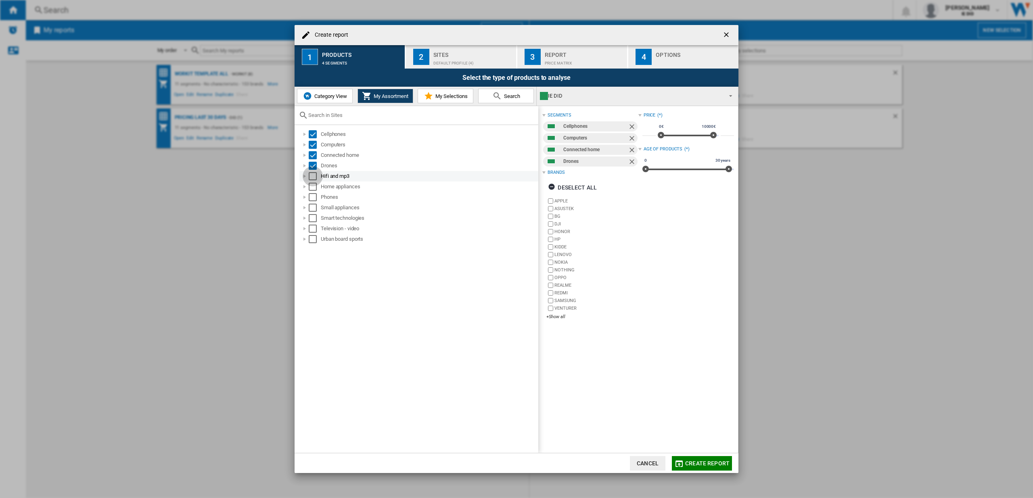
click at [314, 179] on div "Select" at bounding box center [313, 176] width 8 height 8
click at [314, 189] on div "Select" at bounding box center [313, 187] width 8 height 8
click at [312, 199] on div "Select" at bounding box center [313, 197] width 8 height 8
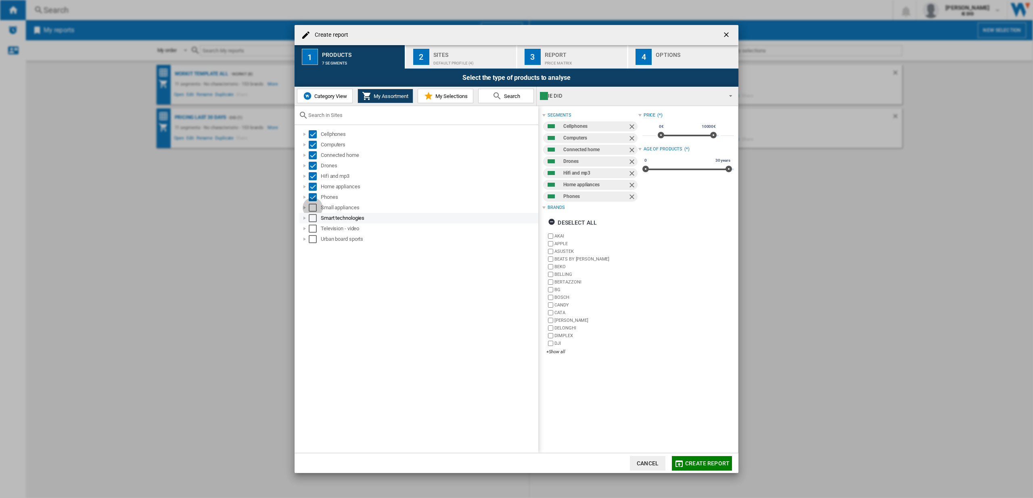
drag, startPoint x: 312, startPoint y: 207, endPoint x: 313, endPoint y: 213, distance: 5.9
click at [312, 207] on div "Select" at bounding box center [313, 208] width 8 height 8
drag, startPoint x: 312, startPoint y: 218, endPoint x: 310, endPoint y: 233, distance: 15.8
click at [312, 218] on div "Select" at bounding box center [313, 218] width 8 height 8
click at [313, 229] on div "Select" at bounding box center [313, 229] width 8 height 8
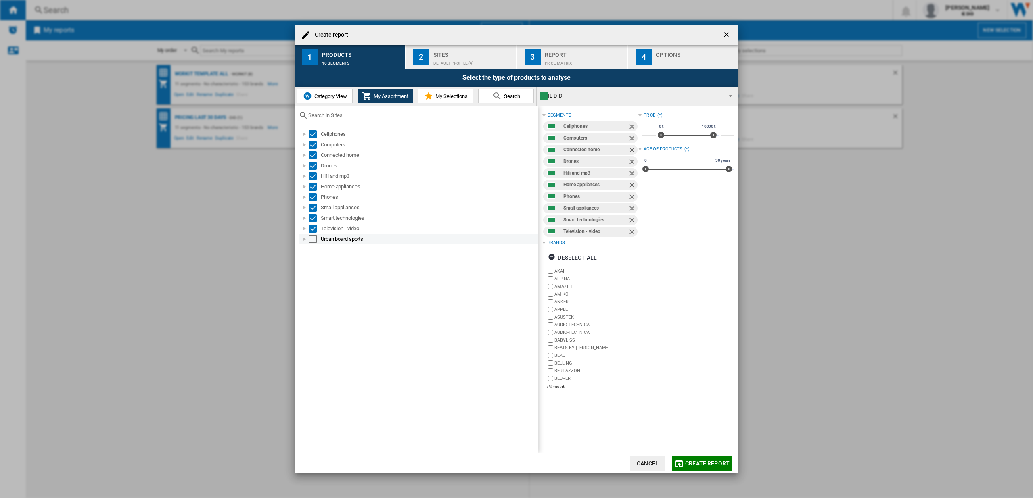
click at [312, 242] on div "Select" at bounding box center [313, 239] width 8 height 8
click at [473, 53] on div "Sites" at bounding box center [472, 52] width 79 height 8
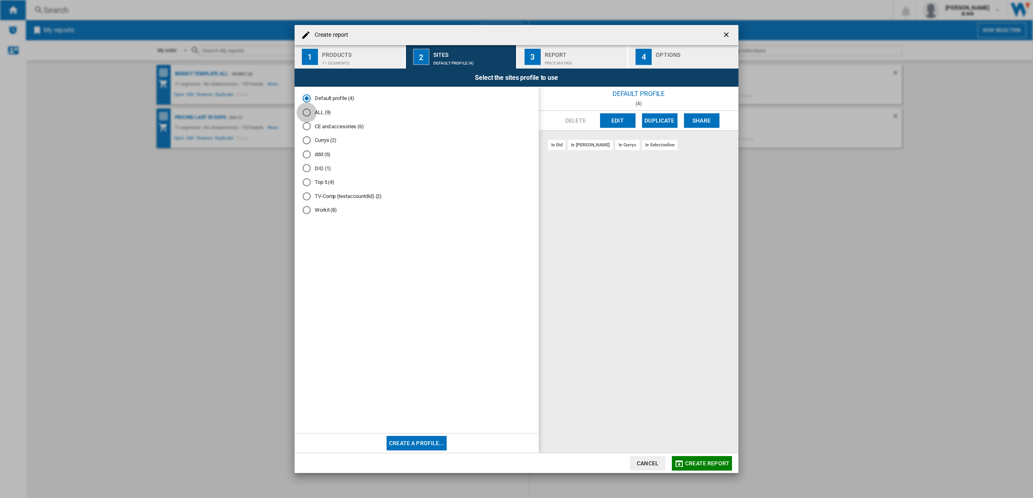
click at [305, 112] on div "ALL (9)" at bounding box center [307, 113] width 8 height 8
click at [704, 461] on span "Create report" at bounding box center [707, 463] width 44 height 6
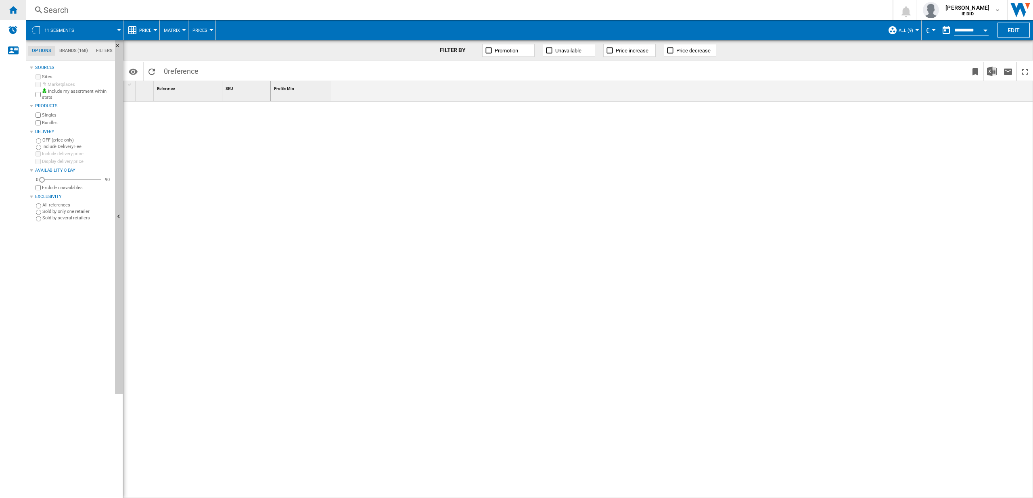
click at [13, 7] on ng-md-icon "Home" at bounding box center [13, 10] width 10 height 10
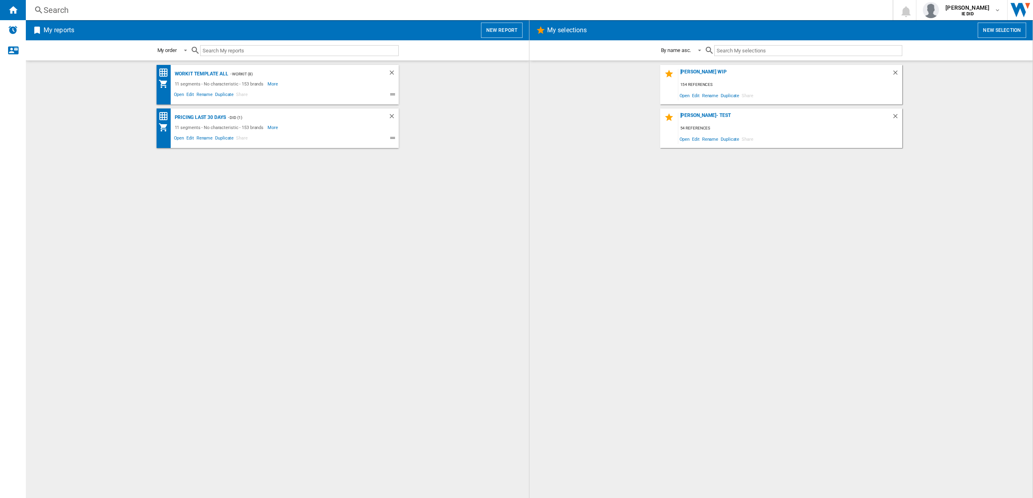
click at [507, 29] on button "New report" at bounding box center [502, 30] width 42 height 15
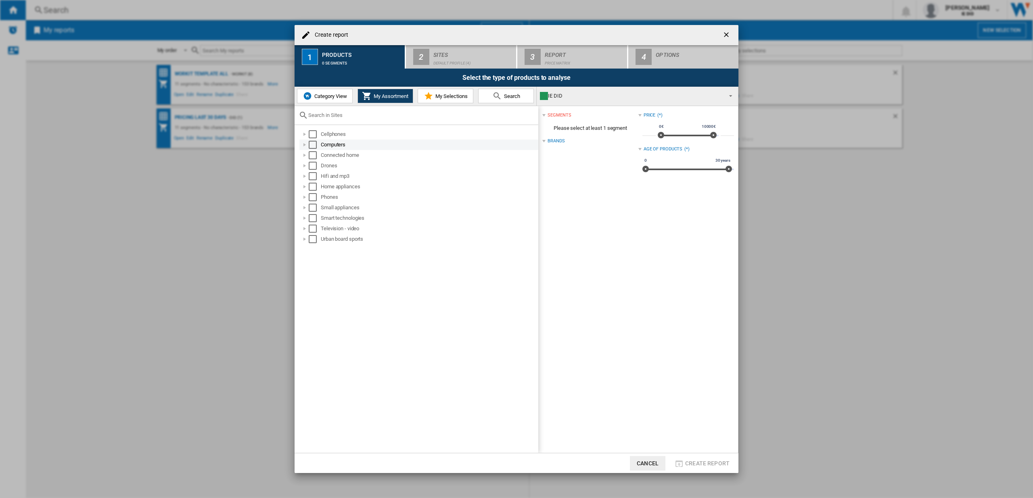
drag, startPoint x: 313, startPoint y: 132, endPoint x: 313, endPoint y: 140, distance: 8.5
click at [313, 132] on div "Select" at bounding box center [313, 134] width 8 height 8
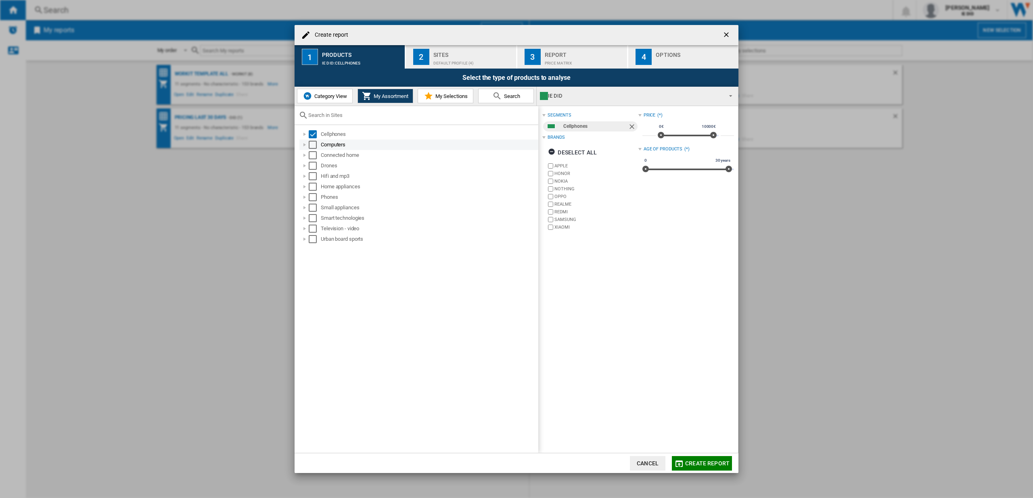
click at [314, 141] on div "Select" at bounding box center [313, 145] width 8 height 8
drag, startPoint x: 313, startPoint y: 152, endPoint x: 315, endPoint y: 159, distance: 6.7
click at [314, 153] on div "Select" at bounding box center [313, 155] width 8 height 8
click at [314, 162] on div "Select" at bounding box center [313, 166] width 8 height 8
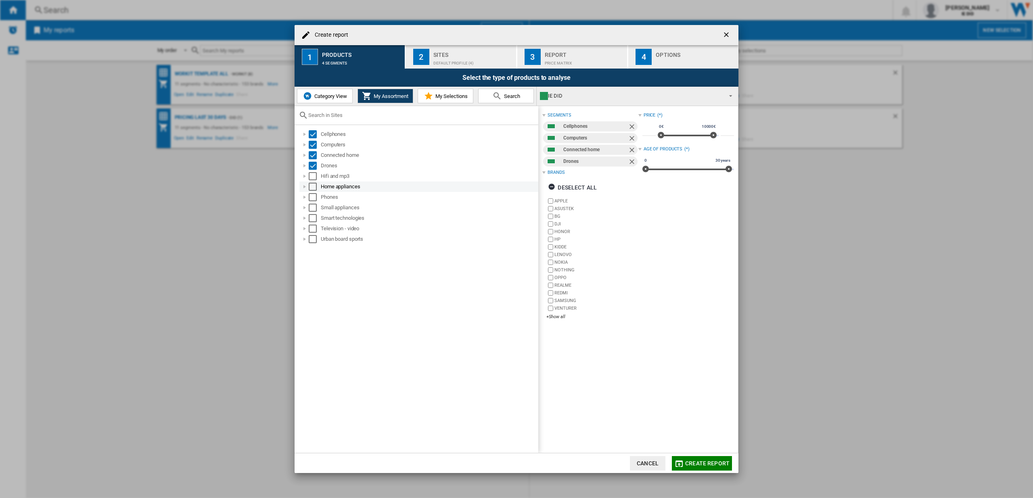
drag, startPoint x: 316, startPoint y: 172, endPoint x: 311, endPoint y: 186, distance: 14.2
click at [316, 173] on div "Select" at bounding box center [313, 176] width 8 height 8
drag, startPoint x: 313, startPoint y: 184, endPoint x: 314, endPoint y: 190, distance: 5.7
click at [314, 184] on div "Select" at bounding box center [313, 187] width 8 height 8
click at [311, 197] on div "Select" at bounding box center [313, 197] width 8 height 8
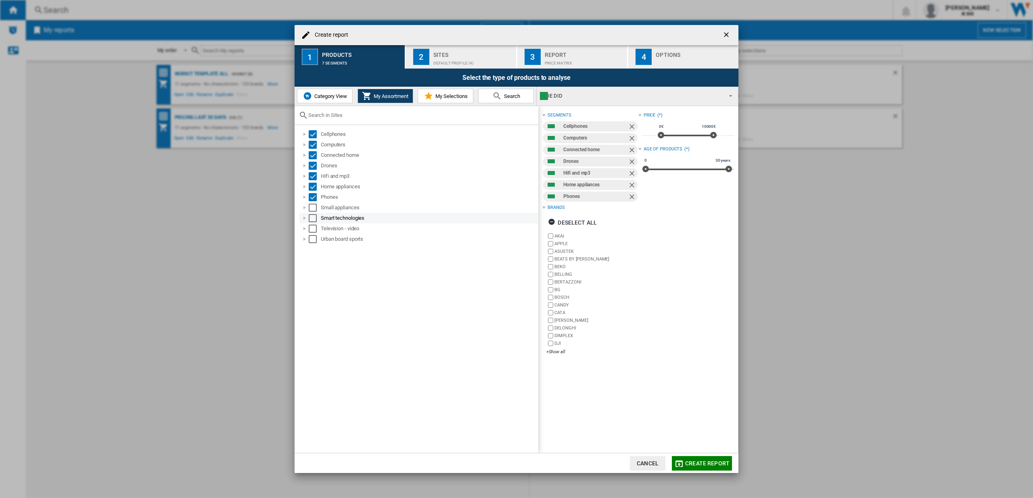
click at [313, 212] on div "Small appliances" at bounding box center [418, 208] width 239 height 10
drag, startPoint x: 316, startPoint y: 201, endPoint x: 316, endPoint y: 212, distance: 10.9
click at [316, 202] on ol "Cellphones Computers Connected home Drones Hifi and mp3 Home appliances Phones …" at bounding box center [419, 186] width 240 height 115
drag, startPoint x: 314, startPoint y: 207, endPoint x: 314, endPoint y: 216, distance: 8.9
click at [314, 207] on div "Select" at bounding box center [313, 208] width 8 height 8
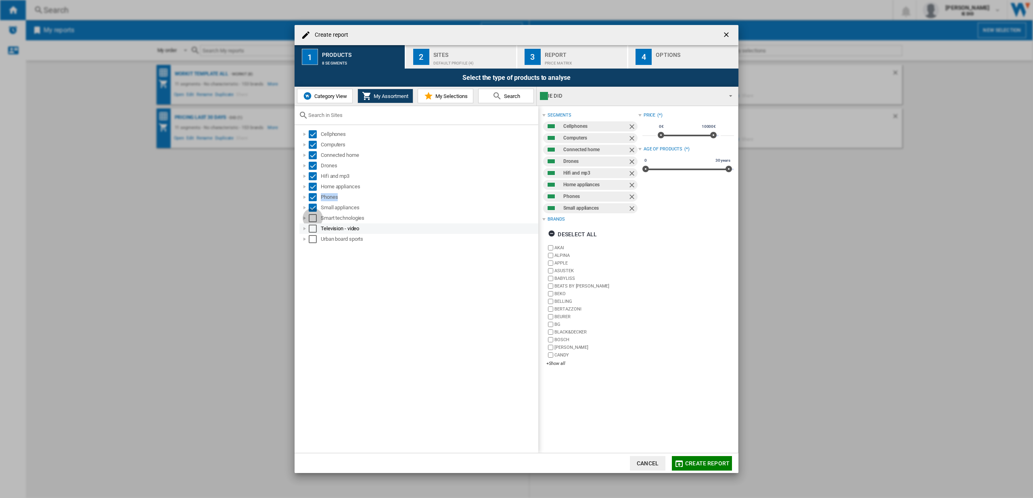
drag, startPoint x: 312, startPoint y: 220, endPoint x: 312, endPoint y: 226, distance: 6.1
click at [312, 220] on div "Select" at bounding box center [313, 218] width 8 height 8
drag, startPoint x: 312, startPoint y: 228, endPoint x: 312, endPoint y: 246, distance: 18.6
click at [312, 228] on div "Select" at bounding box center [313, 229] width 8 height 8
click at [314, 239] on div "Select" at bounding box center [313, 239] width 8 height 8
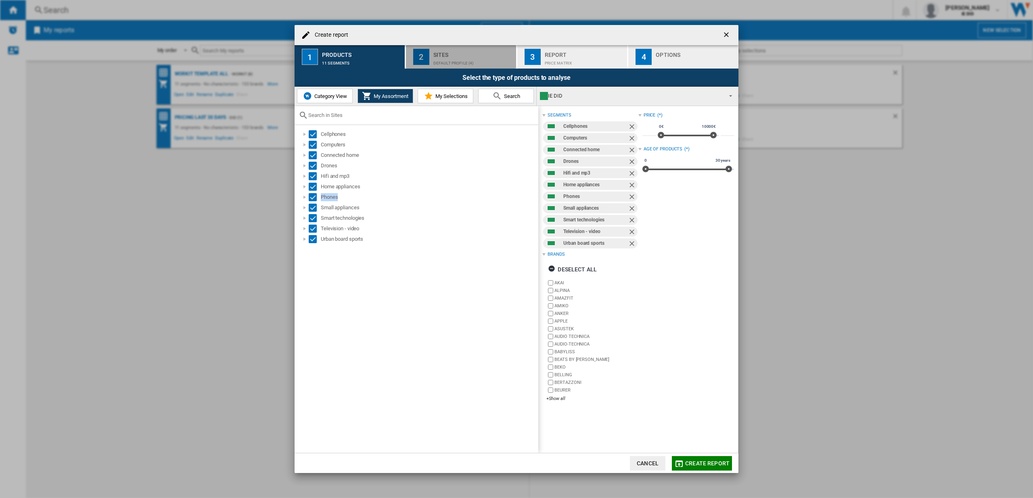
click at [479, 48] on div "Sites" at bounding box center [472, 52] width 79 height 8
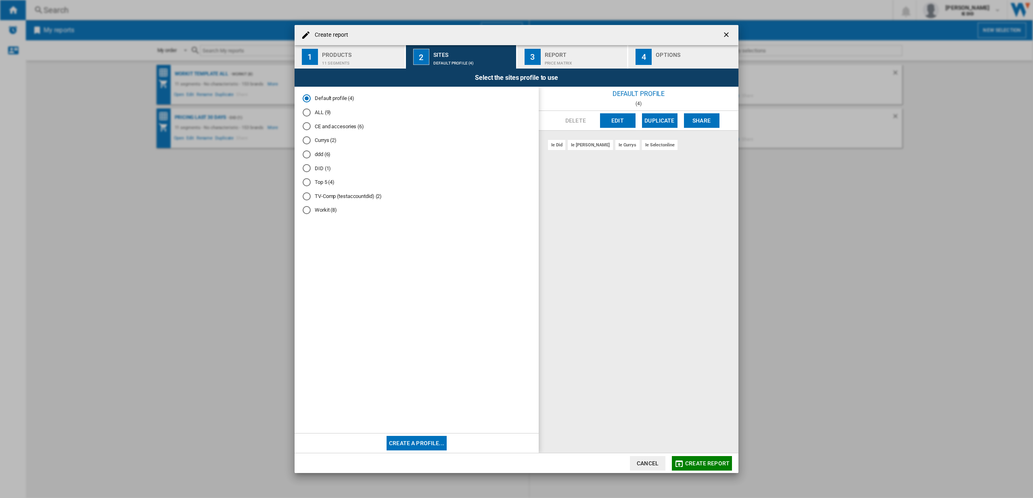
click at [310, 111] on div "ALL (9)" at bounding box center [307, 113] width 8 height 8
click at [701, 462] on span "Create report" at bounding box center [707, 463] width 44 height 6
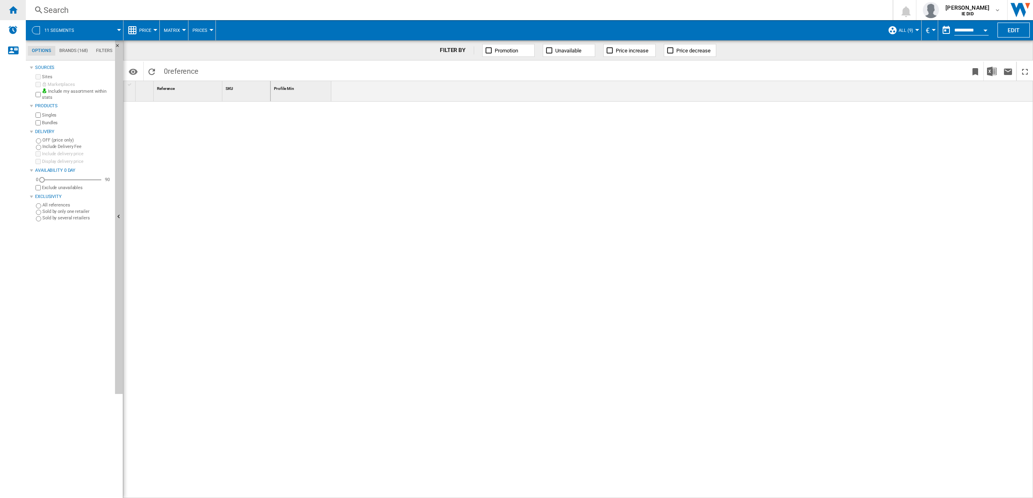
click at [17, 8] on ng-md-icon "Home" at bounding box center [13, 10] width 10 height 10
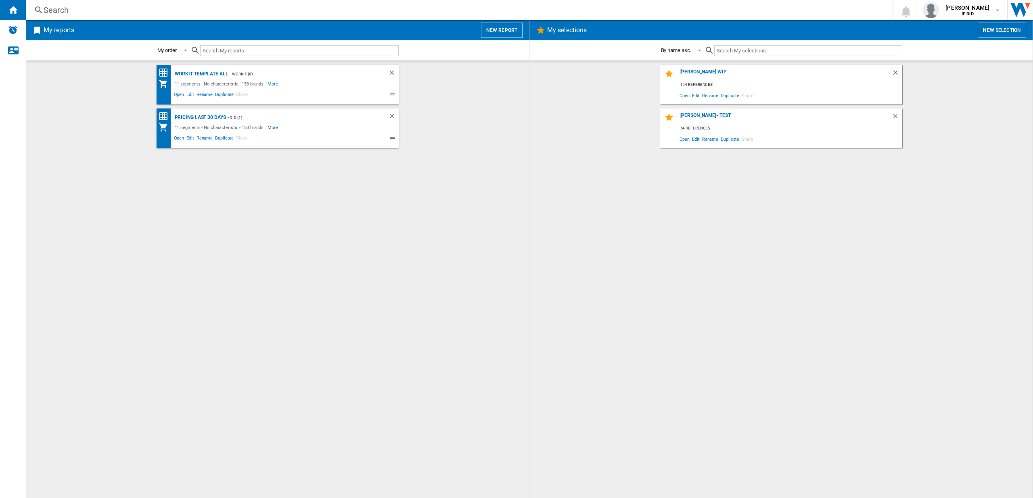
click at [509, 31] on button "New report" at bounding box center [502, 30] width 42 height 15
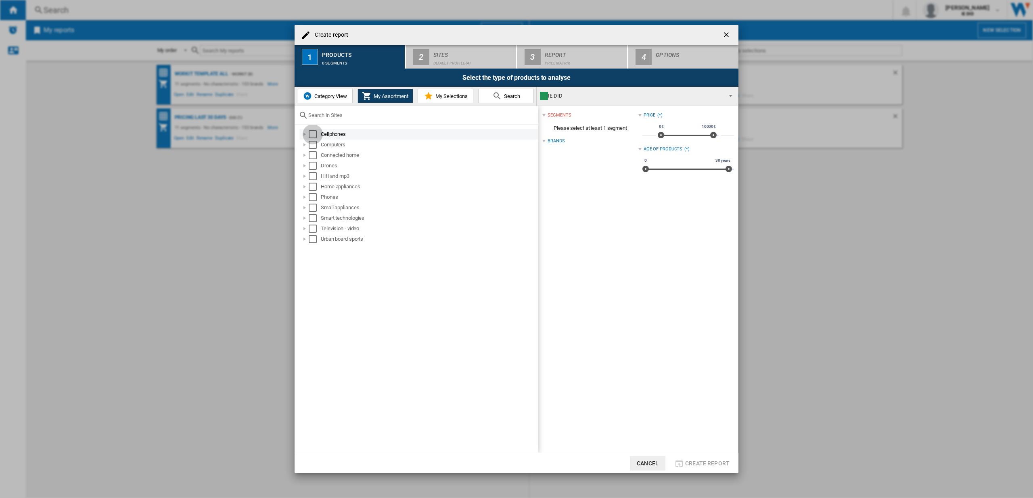
click at [314, 134] on div "Select" at bounding box center [313, 134] width 8 height 8
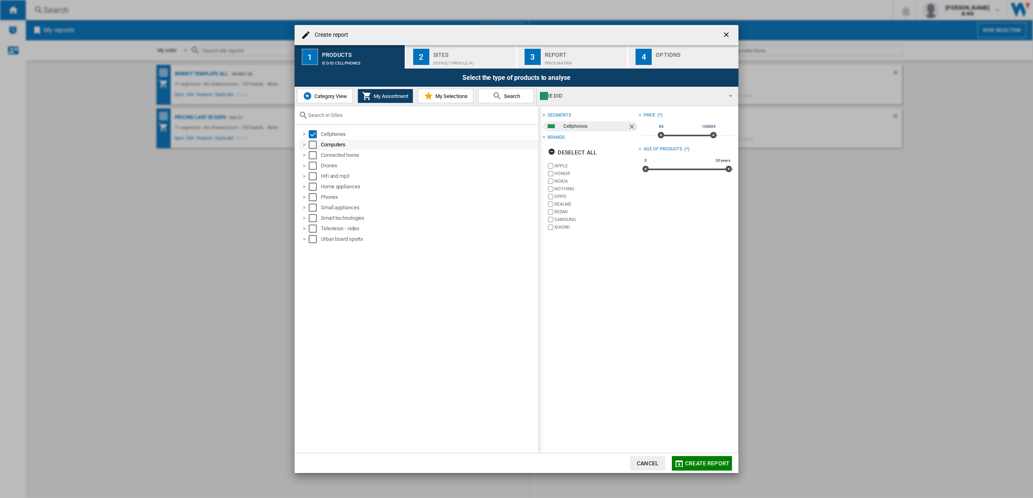
click at [312, 145] on div "Select" at bounding box center [313, 145] width 8 height 8
drag, startPoint x: 312, startPoint y: 154, endPoint x: 315, endPoint y: 160, distance: 6.9
click at [313, 154] on div "Select" at bounding box center [313, 155] width 8 height 8
drag, startPoint x: 315, startPoint y: 165, endPoint x: 314, endPoint y: 177, distance: 12.1
click at [315, 165] on div "Select" at bounding box center [313, 166] width 8 height 8
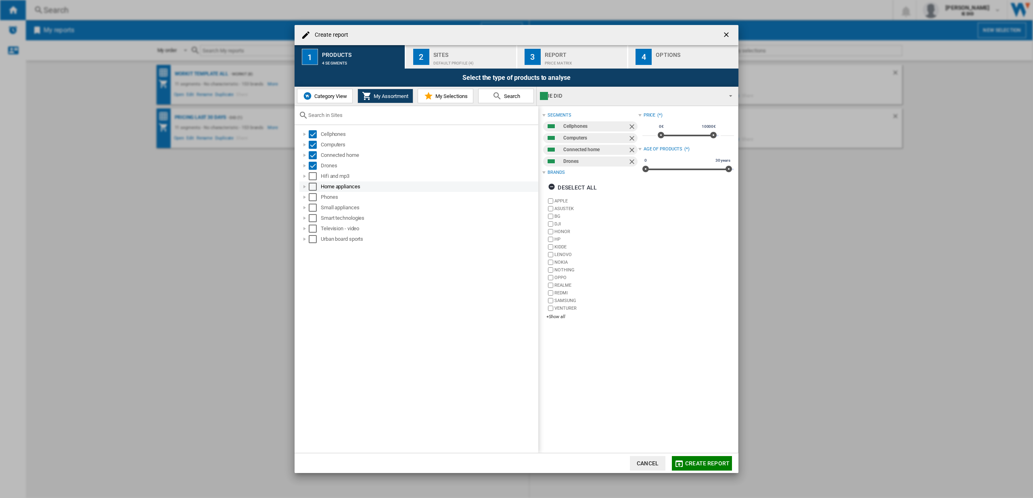
drag, startPoint x: 314, startPoint y: 177, endPoint x: 313, endPoint y: 184, distance: 6.7
click at [314, 177] on div "Select" at bounding box center [313, 176] width 8 height 8
drag, startPoint x: 311, startPoint y: 187, endPoint x: 313, endPoint y: 190, distance: 4.2
click at [312, 187] on div "Select" at bounding box center [313, 187] width 8 height 8
drag, startPoint x: 313, startPoint y: 195, endPoint x: 314, endPoint y: 203, distance: 7.8
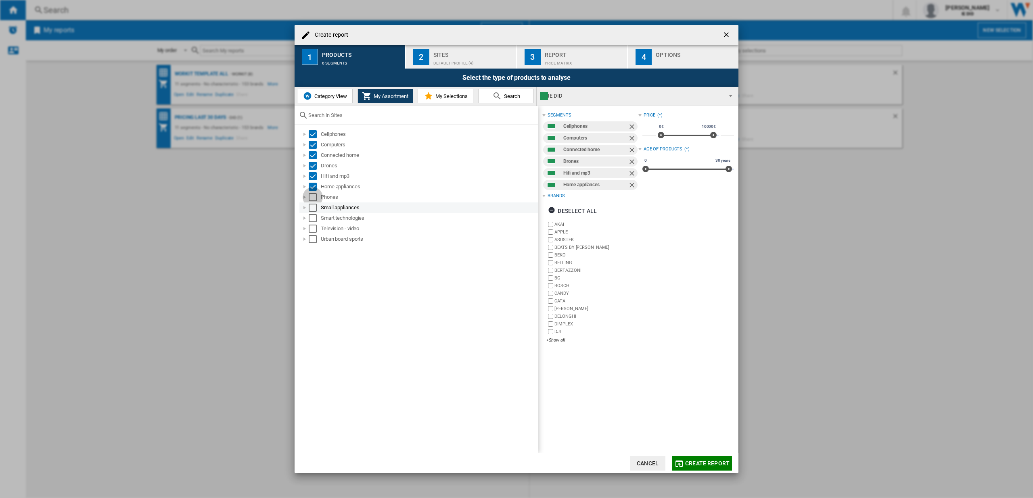
click at [313, 195] on div "Select" at bounding box center [313, 197] width 8 height 8
drag, startPoint x: 312, startPoint y: 206, endPoint x: 312, endPoint y: 211, distance: 5.3
click at [313, 206] on div "Select" at bounding box center [313, 208] width 8 height 8
click at [313, 215] on div "Select" at bounding box center [313, 218] width 8 height 8
drag, startPoint x: 311, startPoint y: 227, endPoint x: 314, endPoint y: 234, distance: 8.1
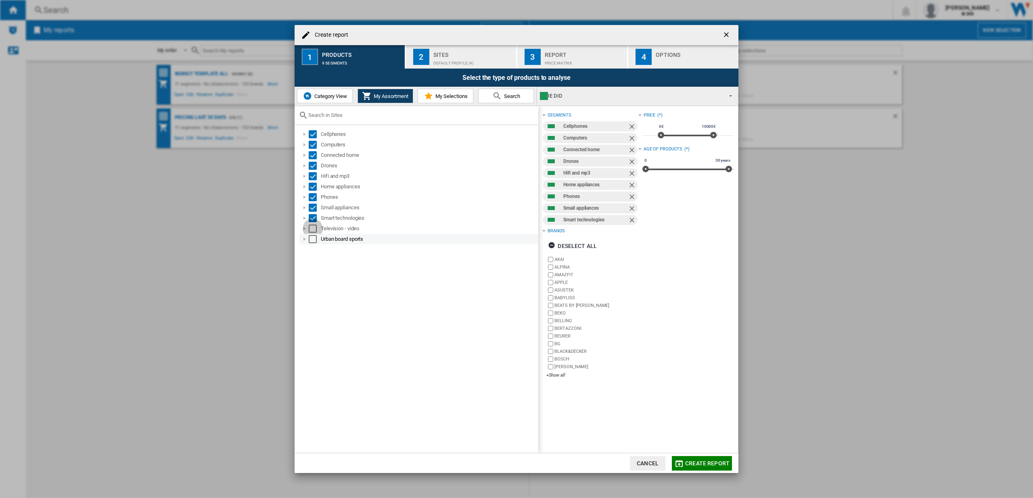
click at [311, 227] on div "Select" at bounding box center [313, 229] width 8 height 8
click at [314, 236] on div "Select" at bounding box center [313, 239] width 8 height 8
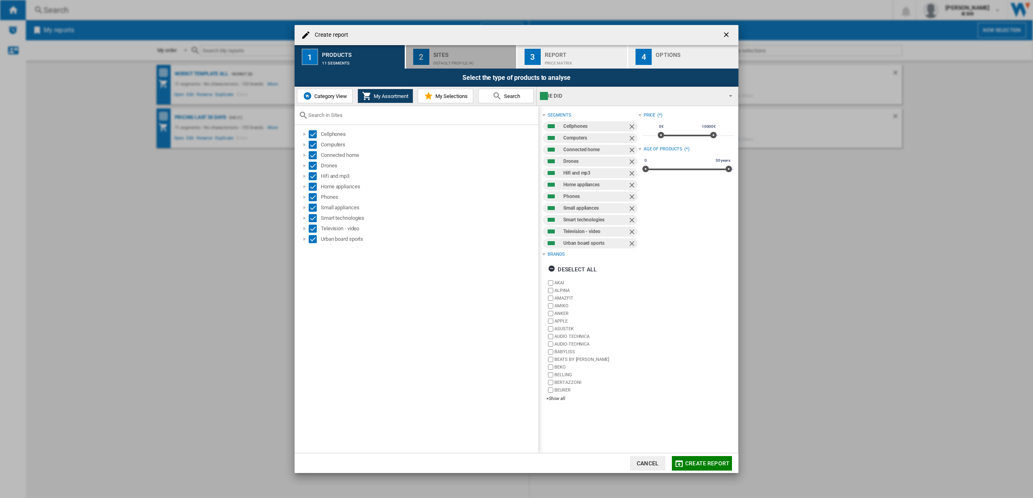
click at [469, 48] on div "Sites" at bounding box center [472, 52] width 79 height 8
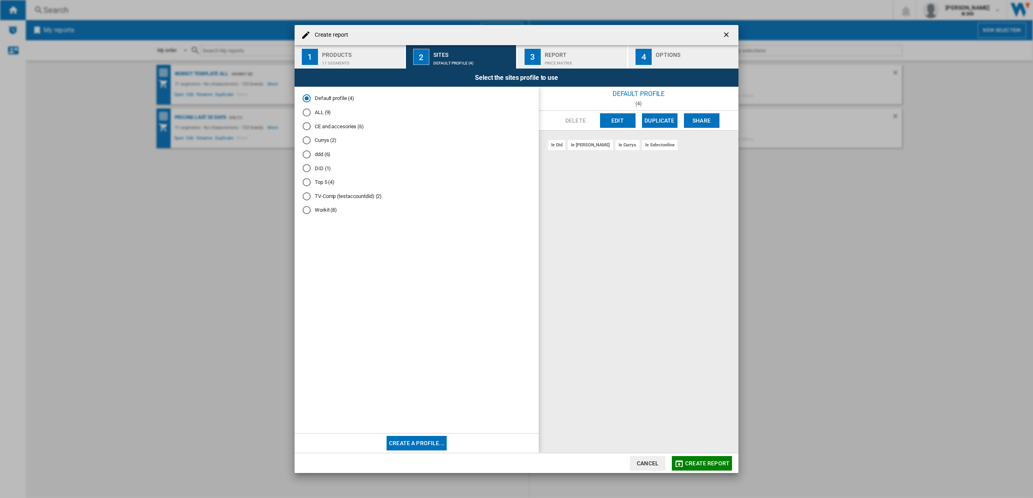
click at [308, 110] on div "ALL (9)" at bounding box center [307, 113] width 8 height 8
click at [706, 461] on span "Create report" at bounding box center [707, 463] width 44 height 6
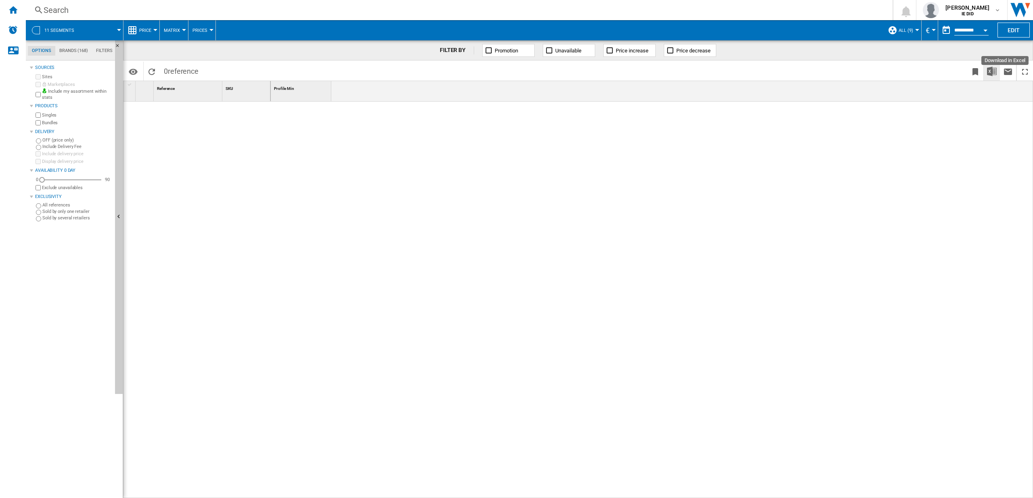
click at [991, 74] on img "Download in Excel" at bounding box center [992, 72] width 10 height 10
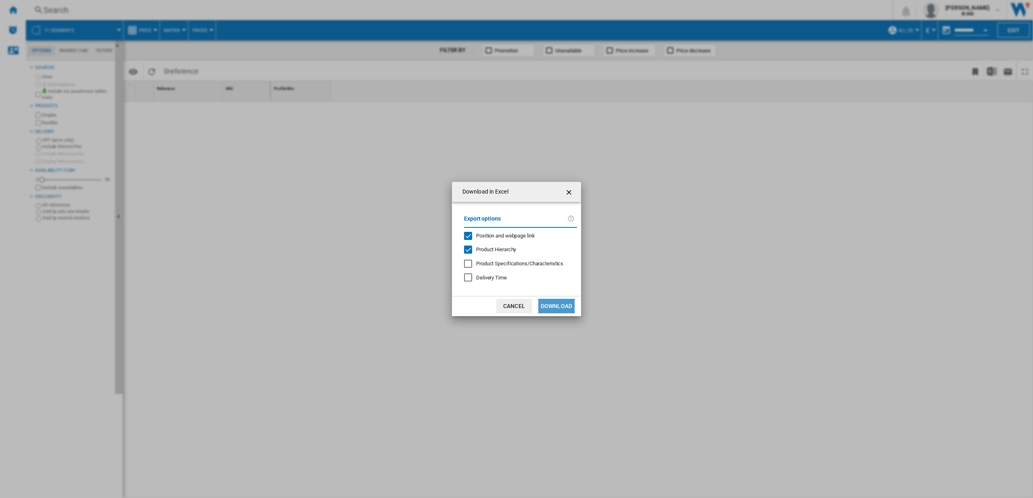
click at [554, 308] on button "Download" at bounding box center [556, 306] width 36 height 15
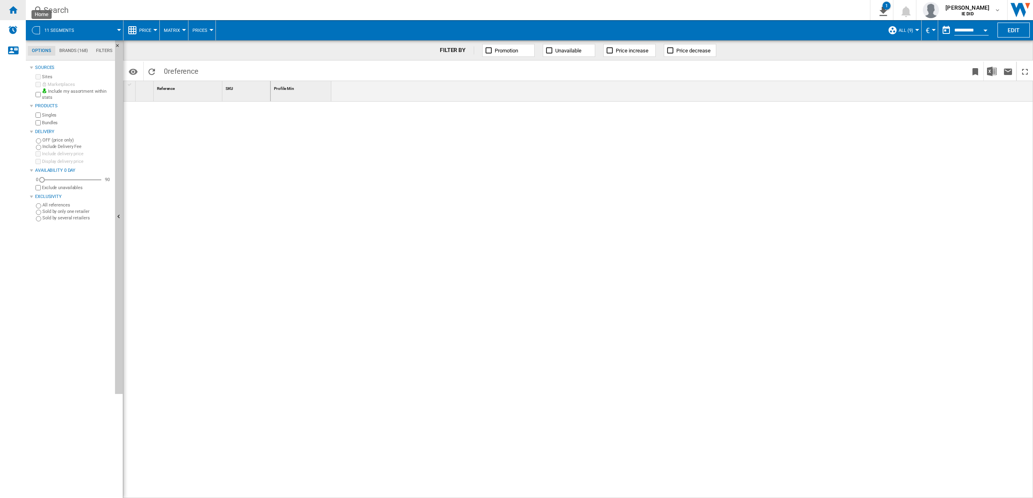
click at [13, 10] on ng-md-icon "Home" at bounding box center [13, 10] width 10 height 10
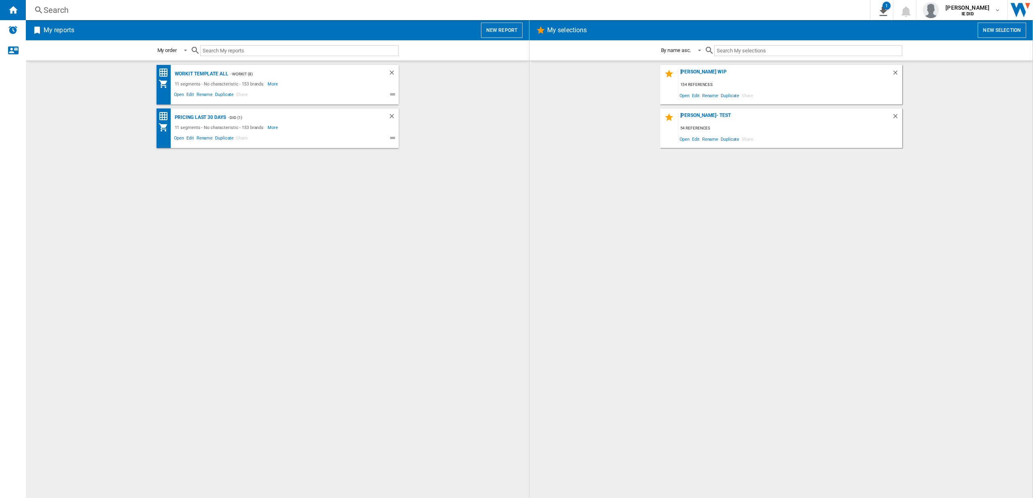
click at [247, 87] on div "11 segments - No characteristic - 153 brands" at bounding box center [220, 84] width 95 height 10
click at [203, 72] on div "Workit Template All" at bounding box center [201, 74] width 56 height 10
click at [488, 24] on button "New report" at bounding box center [502, 30] width 42 height 15
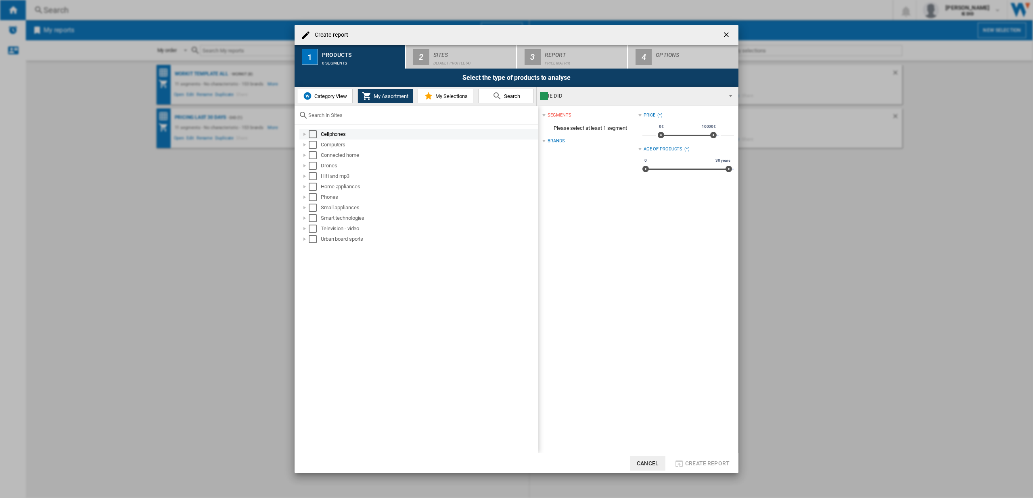
drag, startPoint x: 314, startPoint y: 134, endPoint x: 314, endPoint y: 138, distance: 4.1
click at [314, 134] on div "Select" at bounding box center [313, 134] width 8 height 8
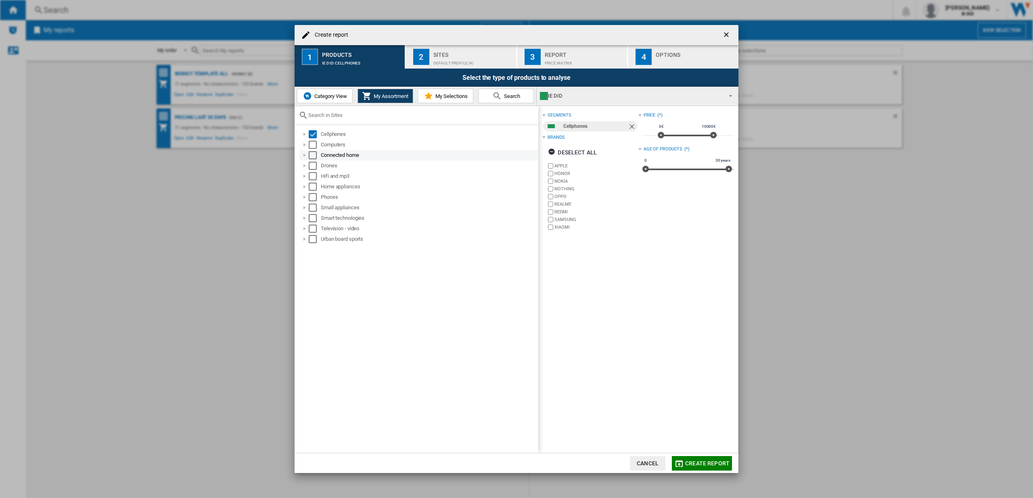
drag, startPoint x: 313, startPoint y: 145, endPoint x: 314, endPoint y: 153, distance: 8.2
click at [314, 145] on div "Select" at bounding box center [313, 145] width 8 height 8
click at [314, 158] on div "Select" at bounding box center [313, 155] width 8 height 8
click at [315, 167] on div "Select" at bounding box center [313, 166] width 8 height 8
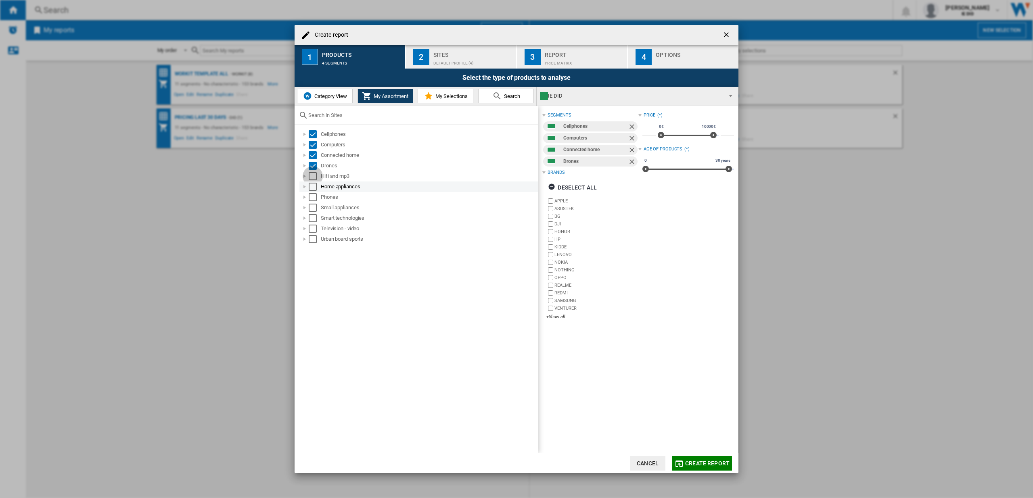
drag, startPoint x: 315, startPoint y: 176, endPoint x: 314, endPoint y: 185, distance: 8.6
click at [315, 176] on div "Select" at bounding box center [313, 176] width 8 height 8
drag, startPoint x: 313, startPoint y: 186, endPoint x: 314, endPoint y: 191, distance: 5.3
click at [313, 186] on div "Select" at bounding box center [313, 187] width 8 height 8
drag, startPoint x: 313, startPoint y: 196, endPoint x: 313, endPoint y: 207, distance: 11.3
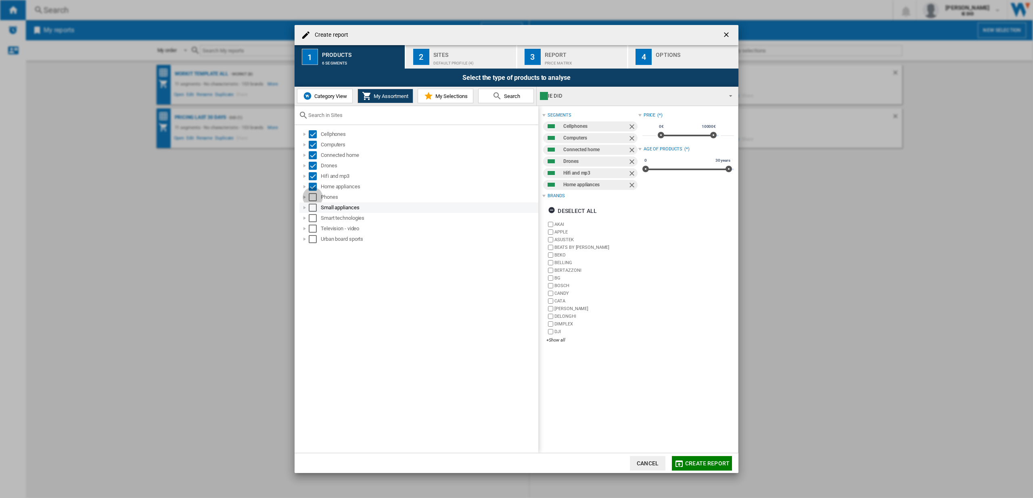
click at [313, 197] on div "Select" at bounding box center [313, 197] width 8 height 8
click at [313, 207] on div "Select" at bounding box center [313, 208] width 8 height 8
click at [312, 221] on div "Select" at bounding box center [313, 218] width 8 height 8
drag, startPoint x: 313, startPoint y: 230, endPoint x: 315, endPoint y: 244, distance: 14.7
click at [313, 230] on div "Select" at bounding box center [313, 229] width 8 height 8
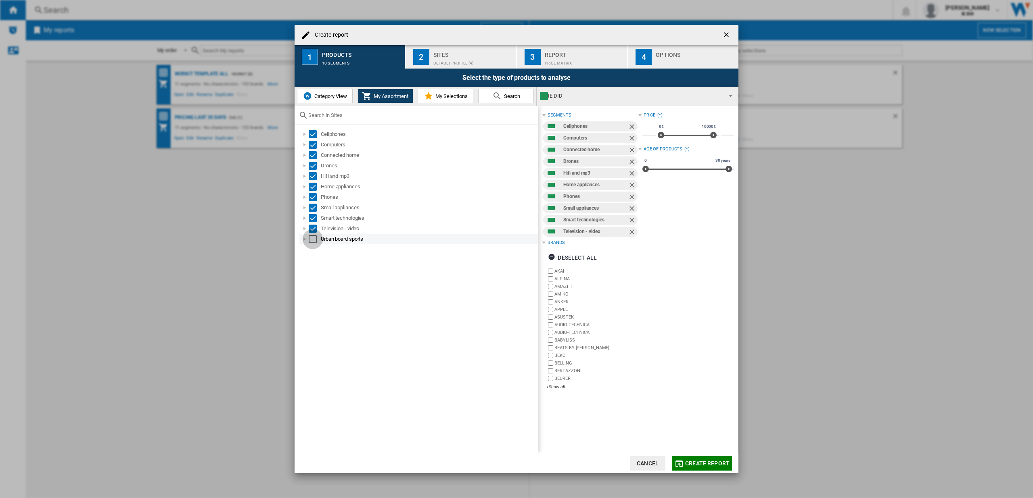
click at [315, 242] on div "Select" at bounding box center [313, 239] width 8 height 8
click at [468, 57] on div "Default profile (4)" at bounding box center [472, 61] width 79 height 8
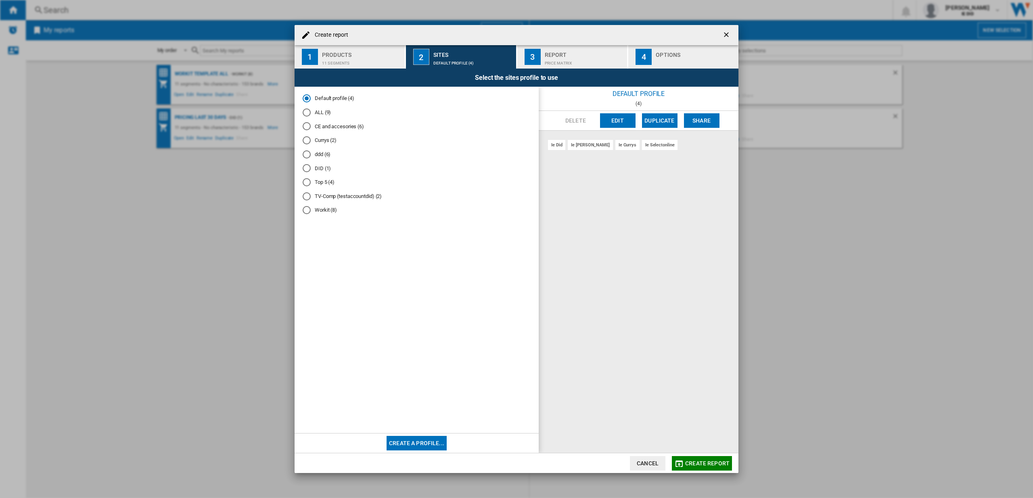
click at [309, 111] on div "ALL (9)" at bounding box center [307, 113] width 8 height 8
click at [713, 462] on span "Create report" at bounding box center [707, 463] width 44 height 6
